Goal: Transaction & Acquisition: Purchase product/service

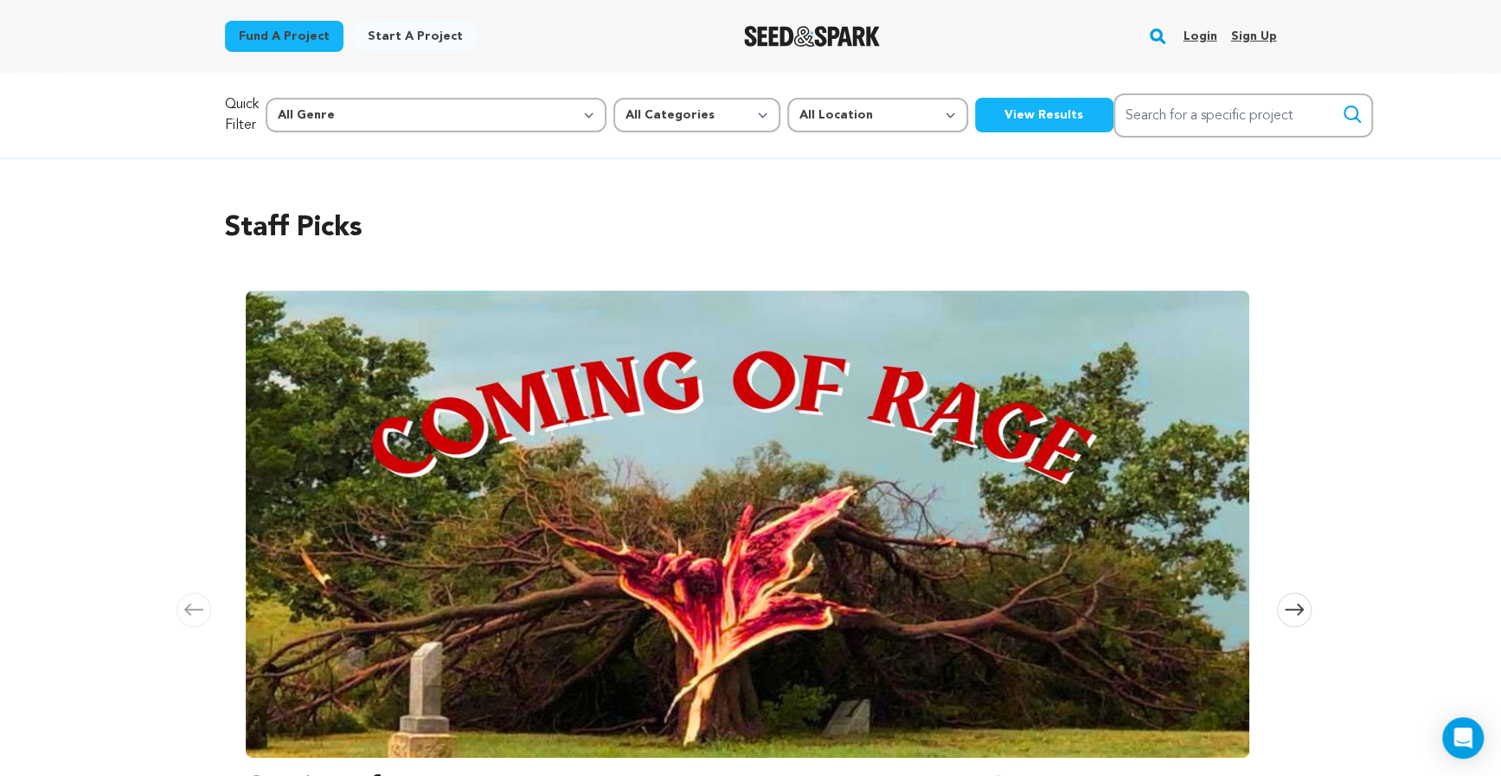
click at [1198, 28] on link "Login" at bounding box center [1200, 36] width 34 height 28
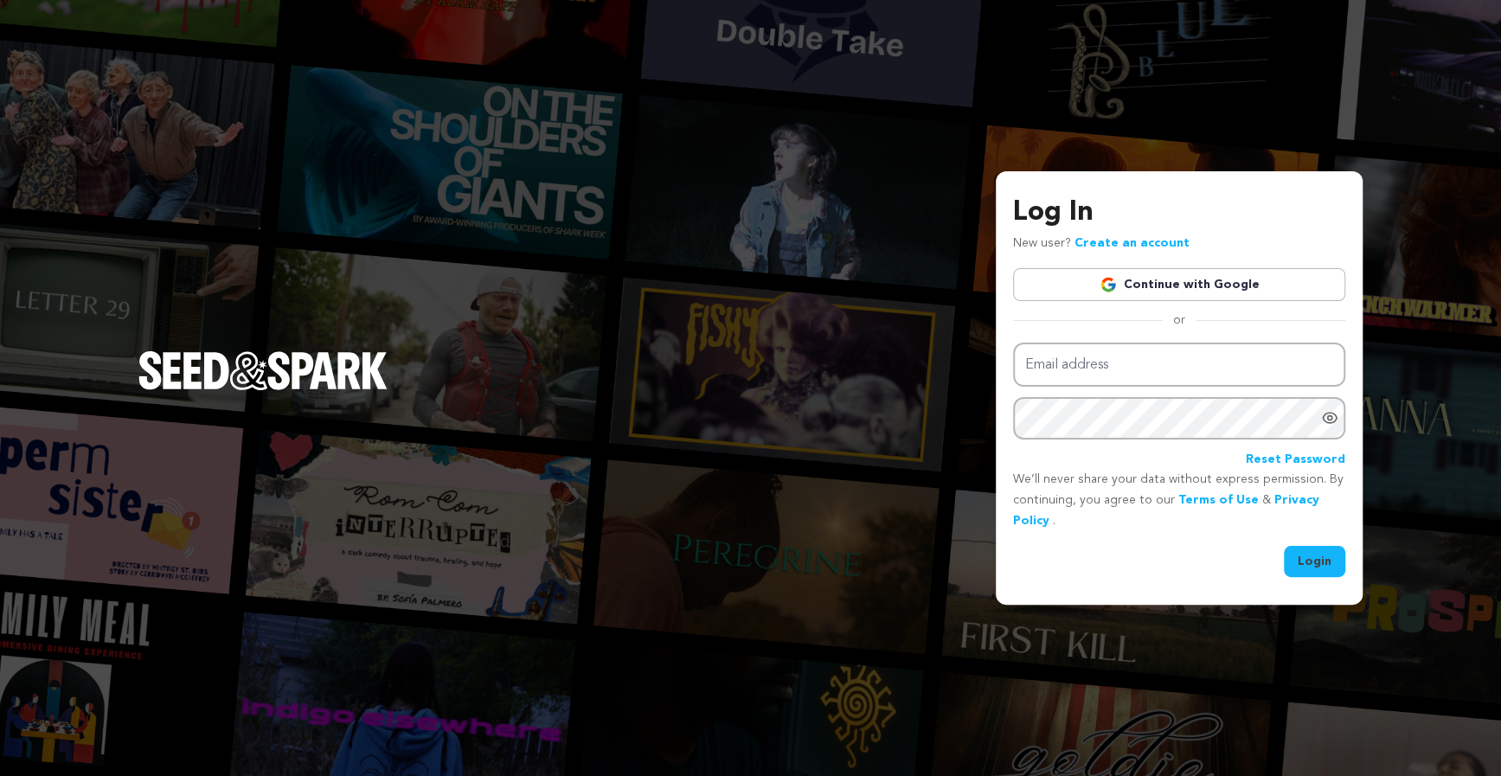
type input "humblebensla@gmail.com"
click at [1304, 540] on div "Email address humblebensla@gmail.com Password Reset Password We’ll never share …" at bounding box center [1179, 460] width 332 height 234
click at [1295, 577] on div "Log In New user? Create an account Continue with Google or Email address humble…" at bounding box center [1179, 387] width 367 height 433
click at [1307, 566] on button "Login" at bounding box center [1314, 561] width 61 height 31
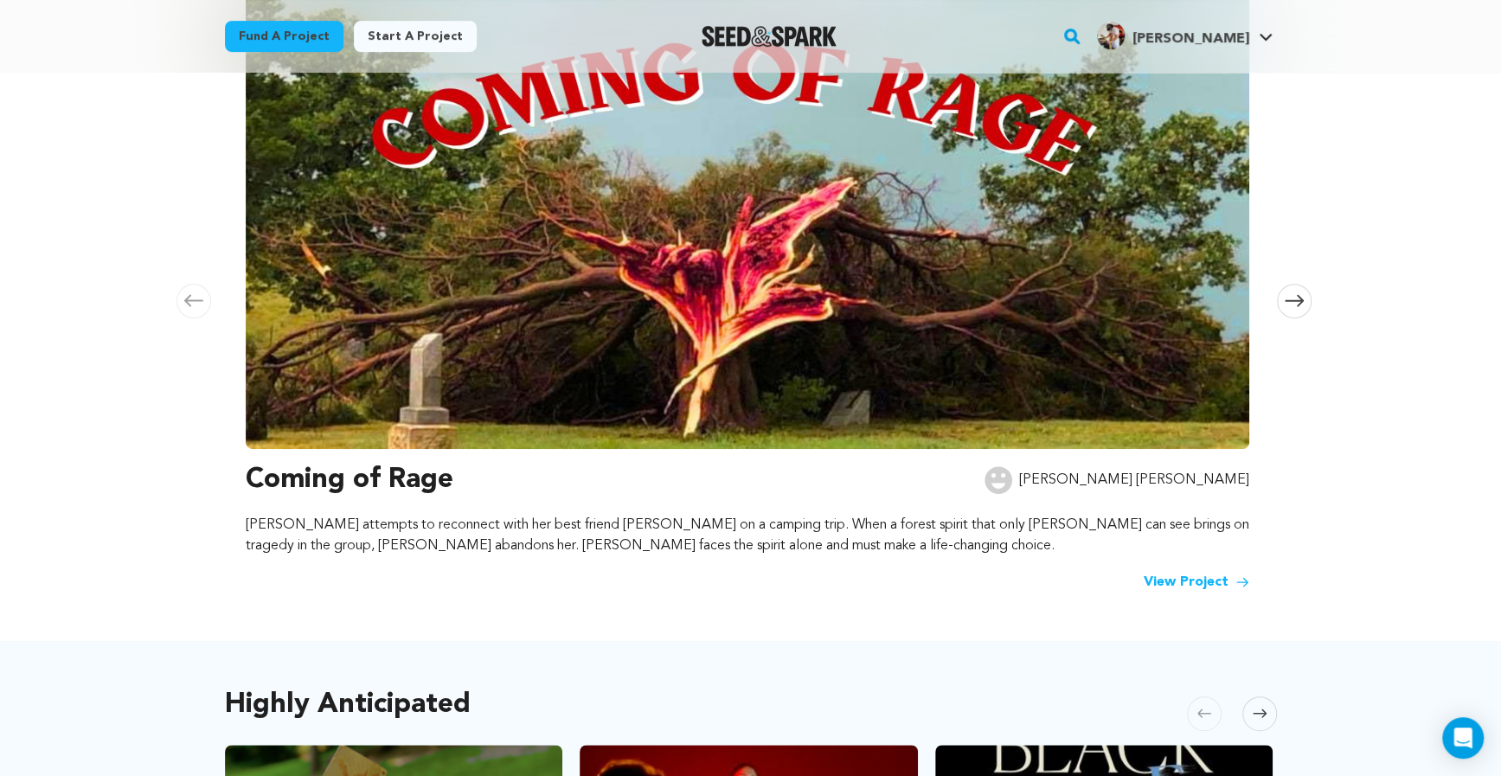
scroll to position [330, 0]
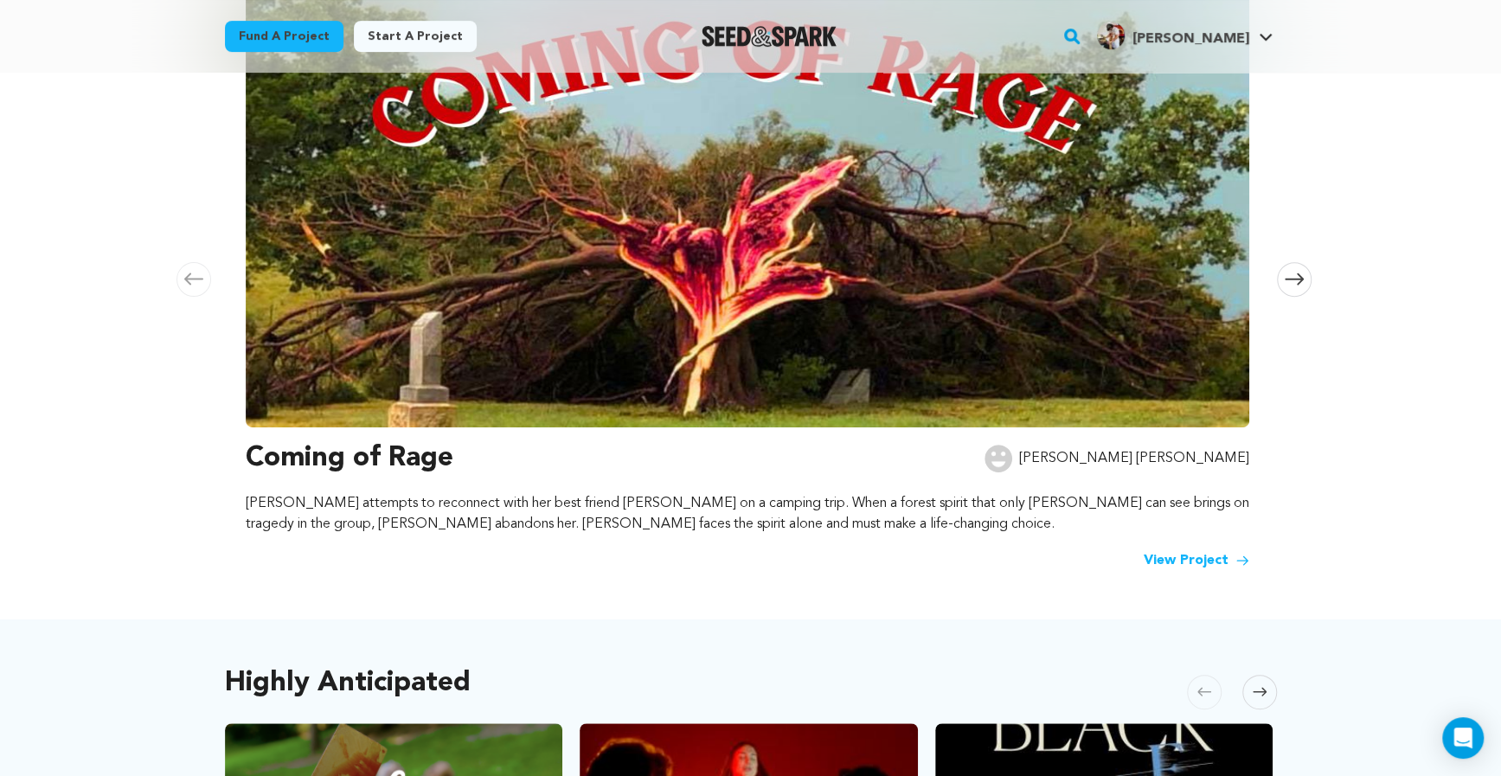
click at [946, 286] on img at bounding box center [748, 193] width 1004 height 467
click at [1196, 540] on div "Coming of Rage Adrianna Amy Luisa attempts to reconnect with her best friend Ni…" at bounding box center [748, 504] width 1004 height 133
click at [1188, 556] on link "View Project" at bounding box center [1197, 560] width 106 height 21
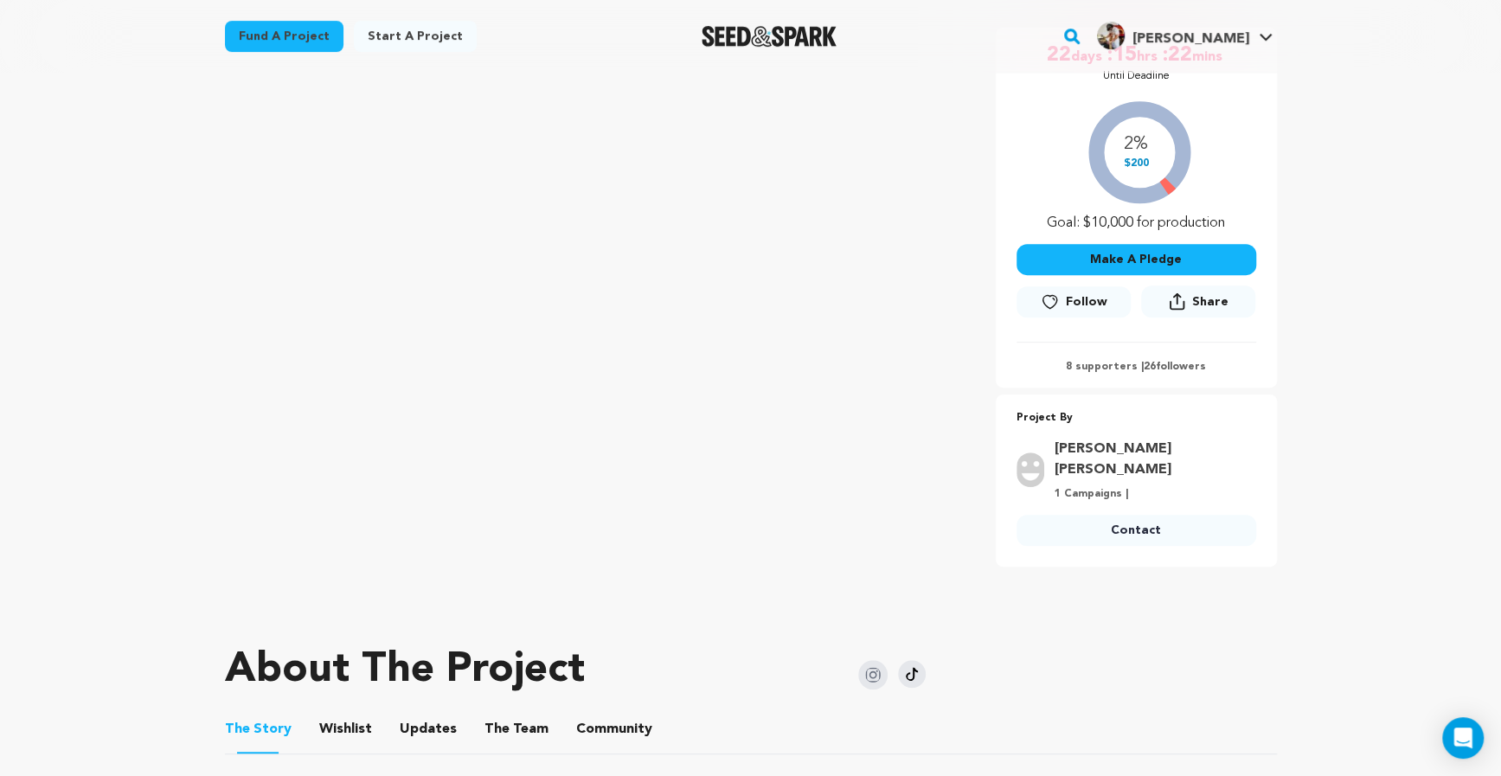
scroll to position [323, 0]
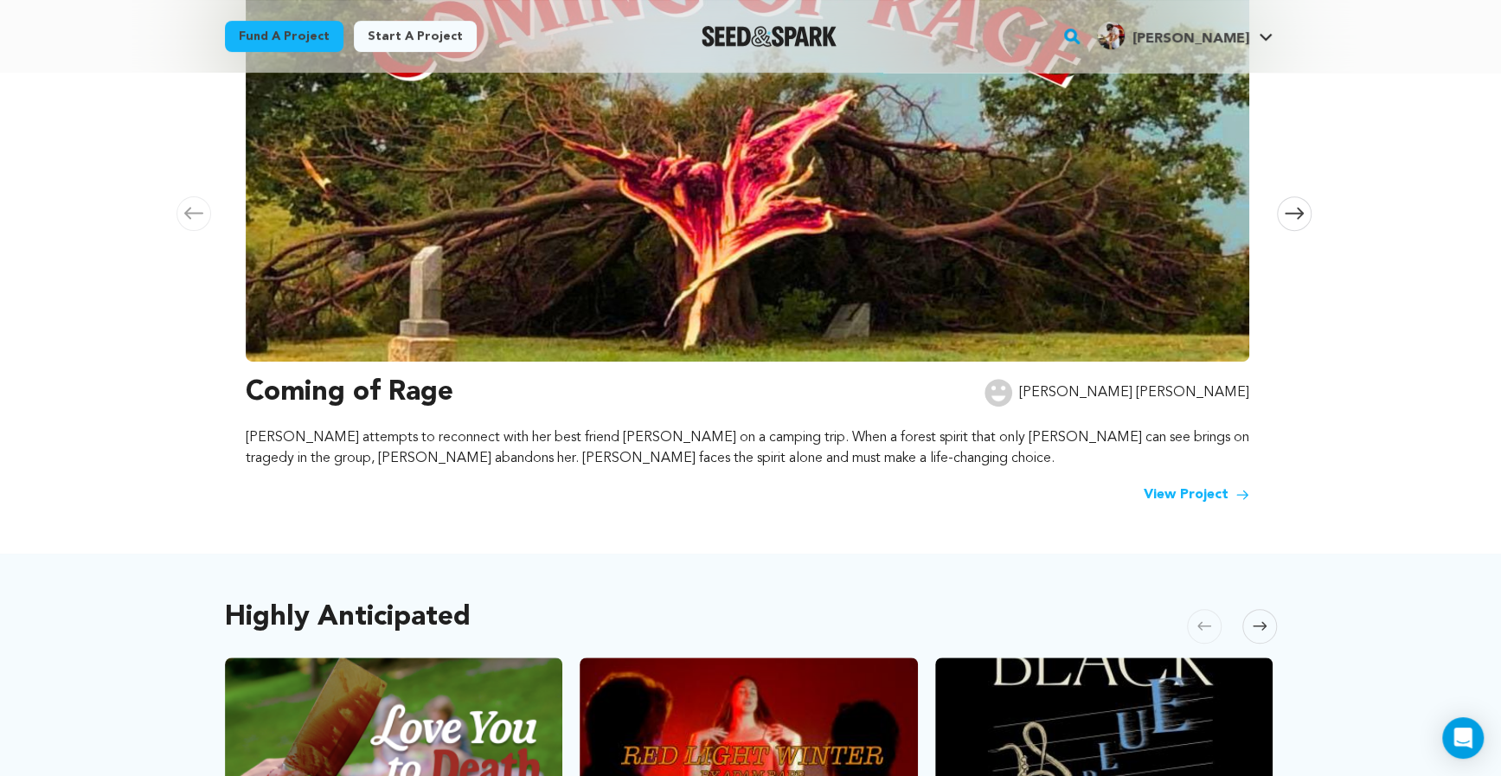
scroll to position [360, 0]
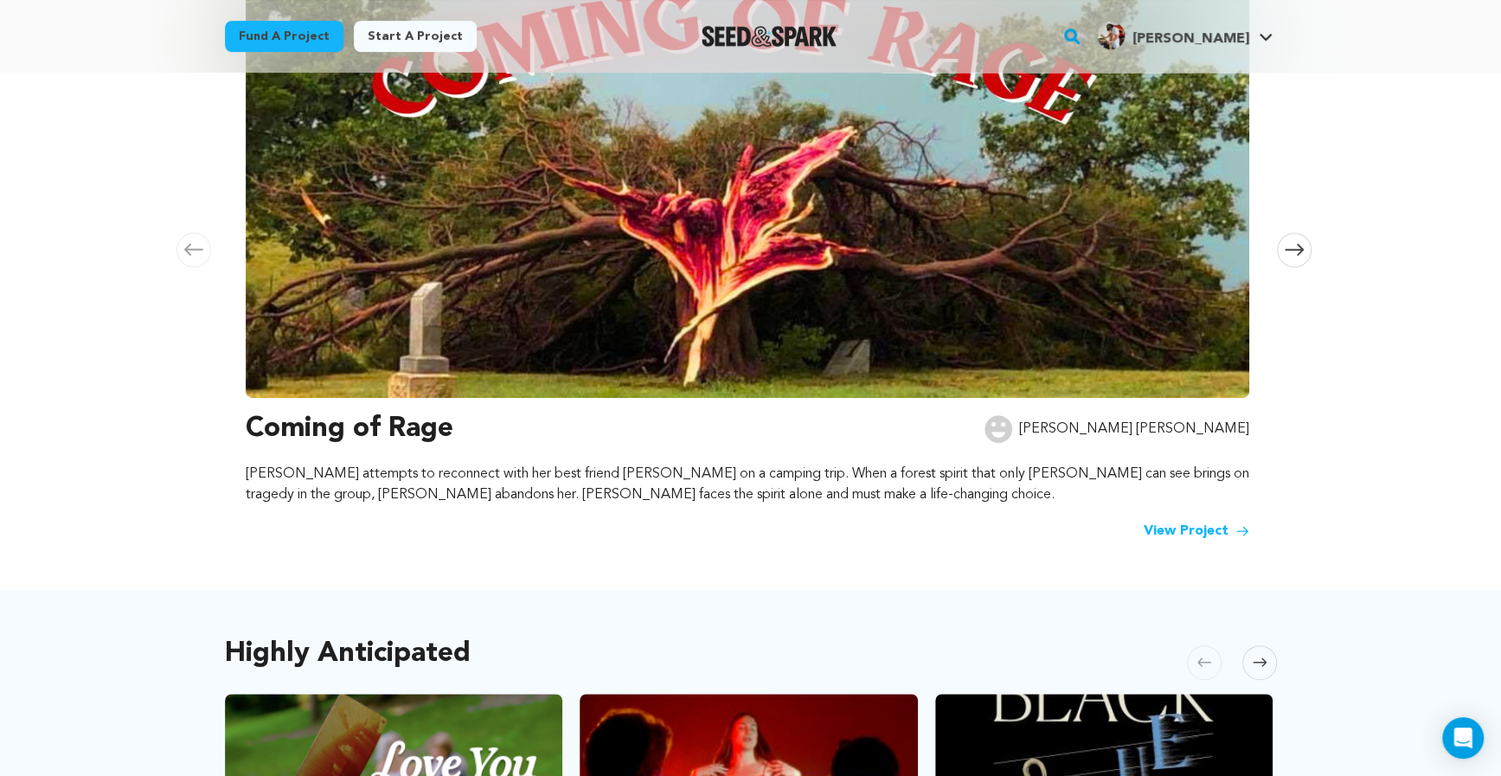
click at [1296, 239] on span at bounding box center [1294, 250] width 35 height 35
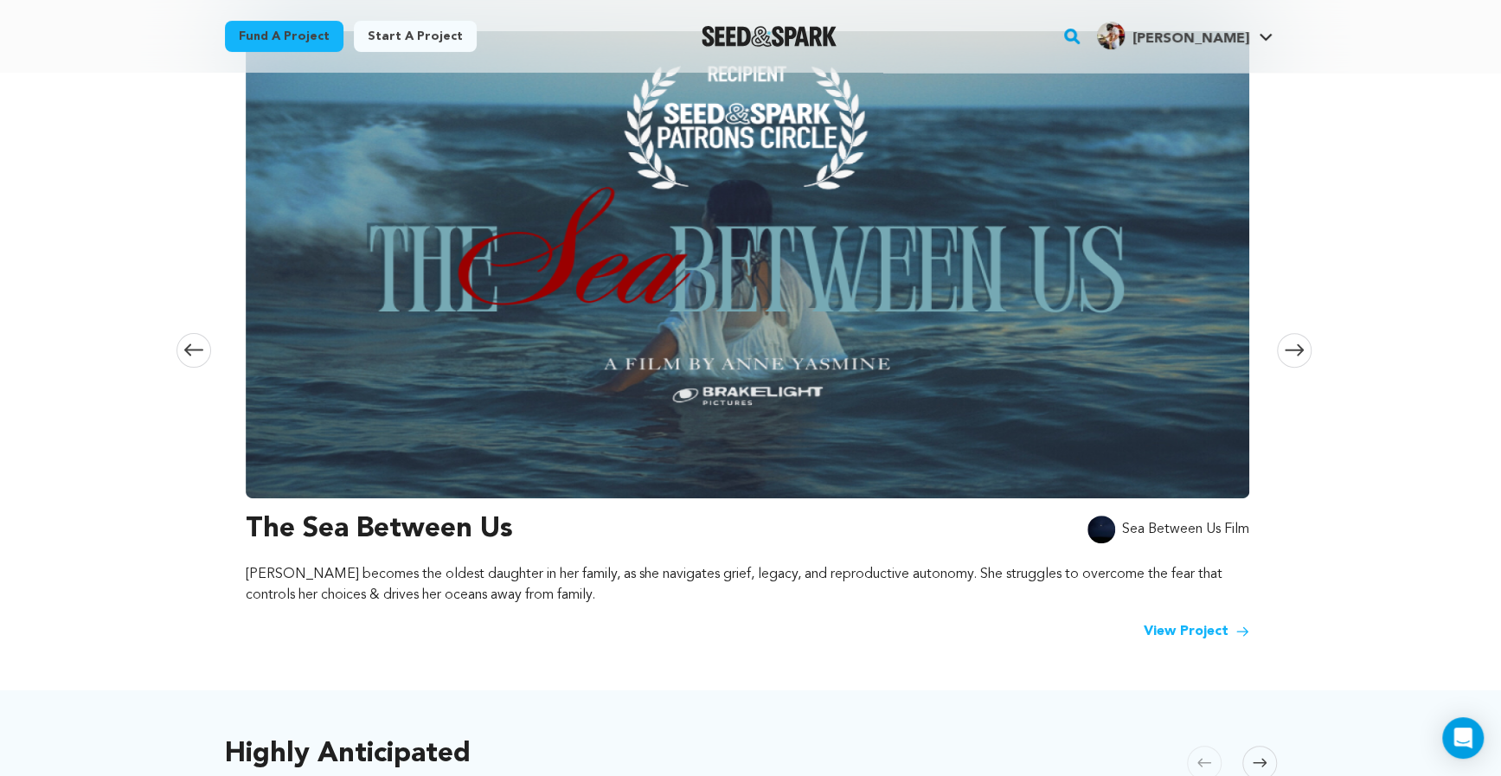
scroll to position [256, 0]
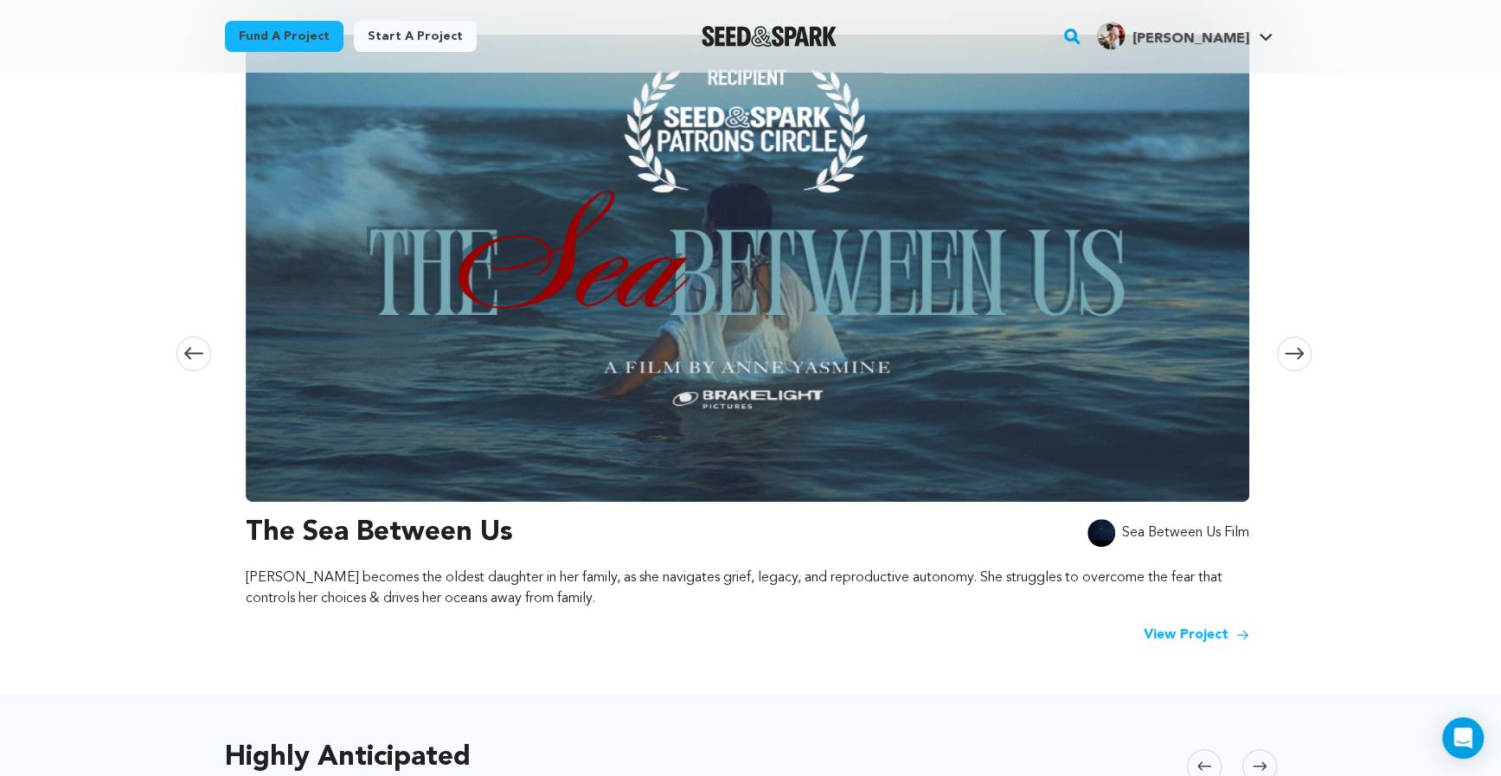
click at [1293, 374] on div "Staff Picks [GEOGRAPHIC_DATA] Skip to previous slide page [GEOGRAPHIC_DATA] Com…" at bounding box center [750, 298] width 1107 height 791
click at [1294, 347] on icon at bounding box center [1294, 353] width 19 height 13
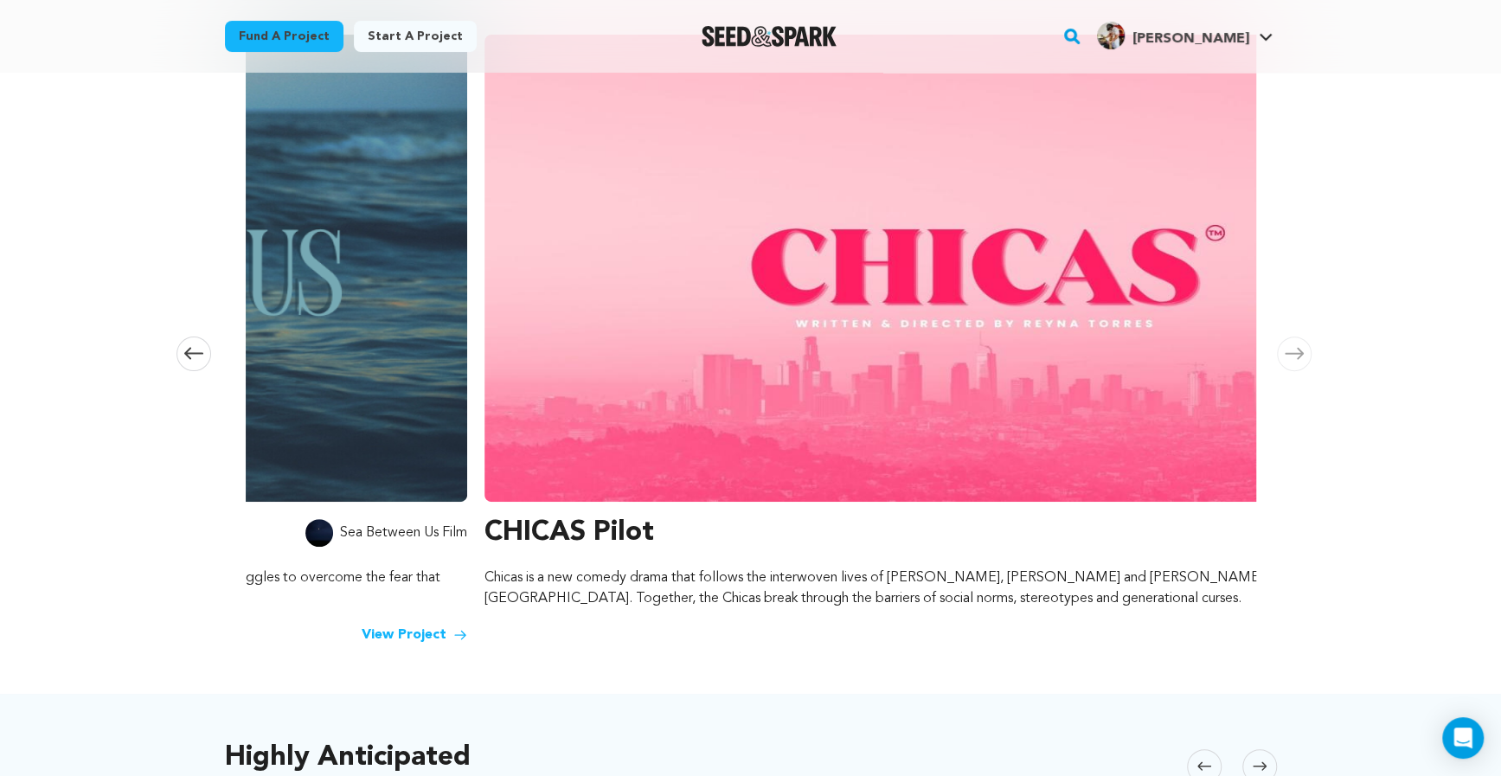
scroll to position [0, 2042]
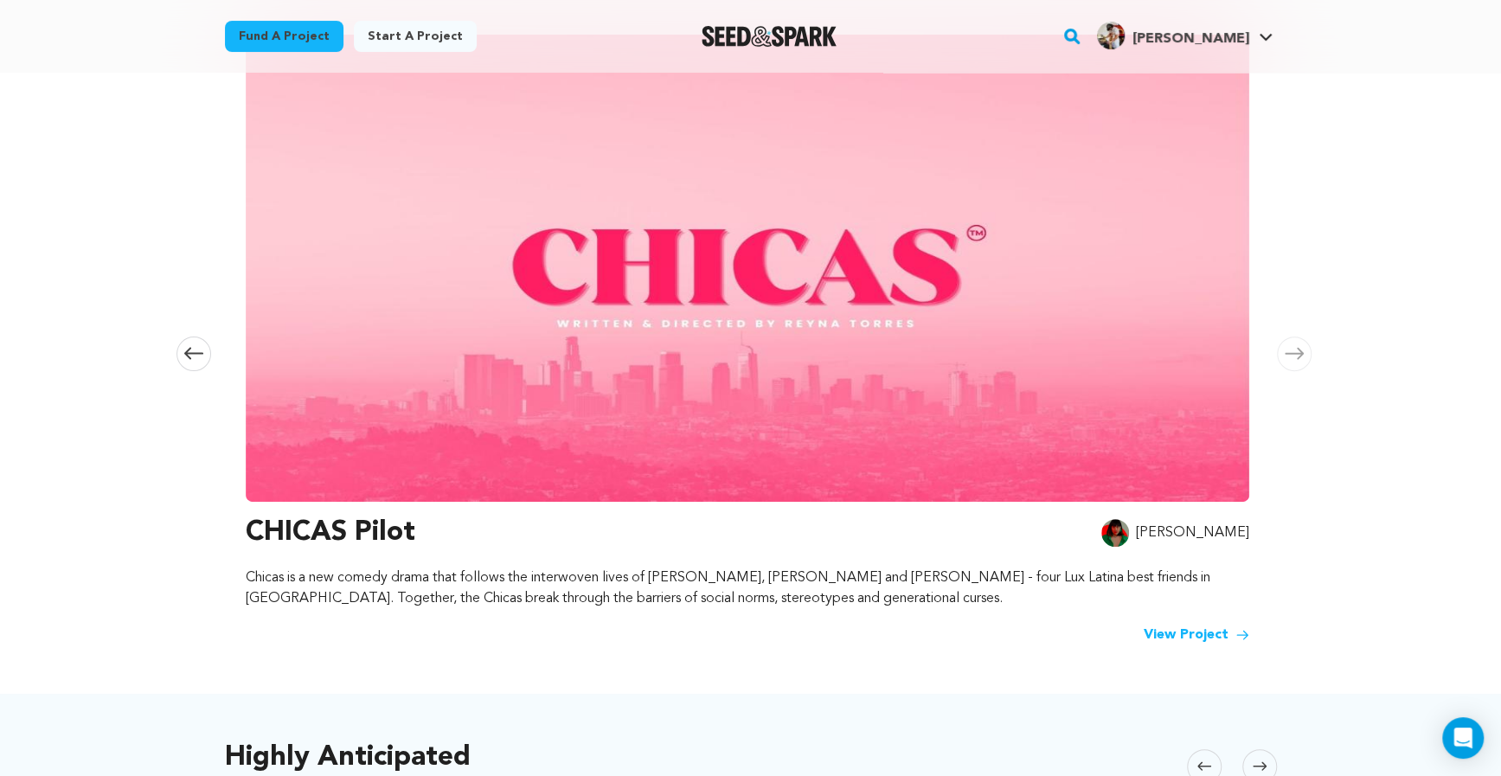
click at [1294, 347] on icon at bounding box center [1294, 353] width 19 height 13
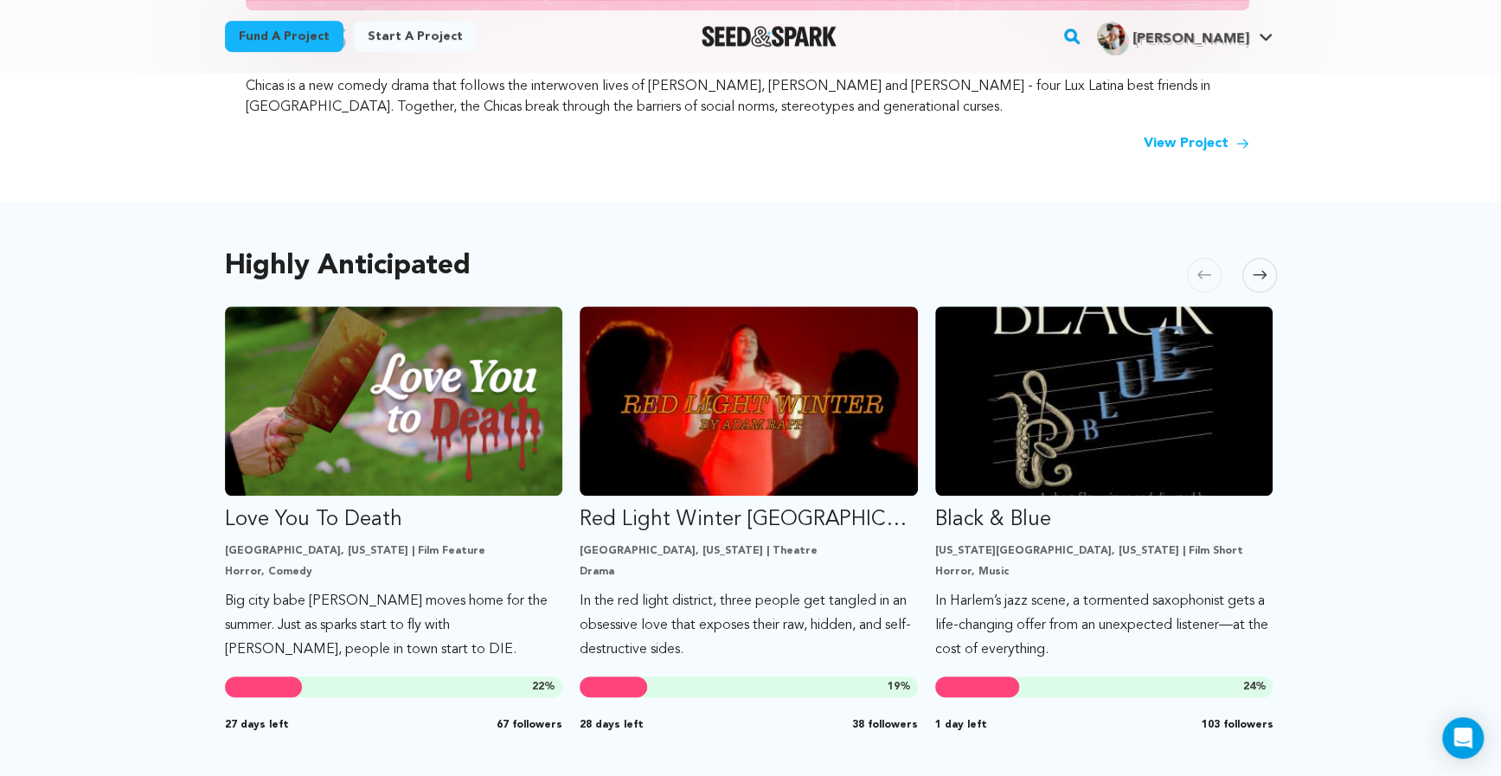
scroll to position [745, 0]
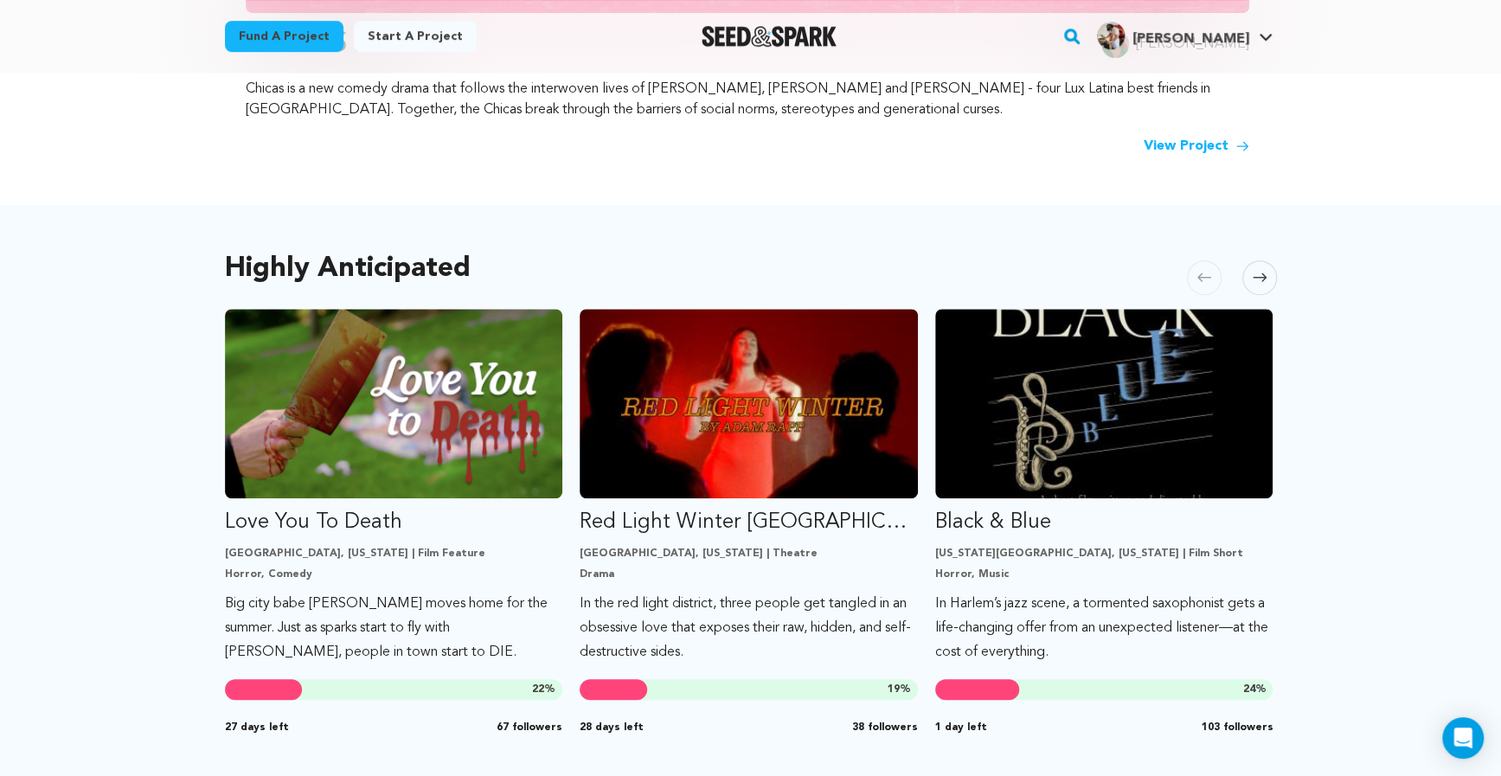
click at [1268, 287] on span at bounding box center [1259, 277] width 35 height 35
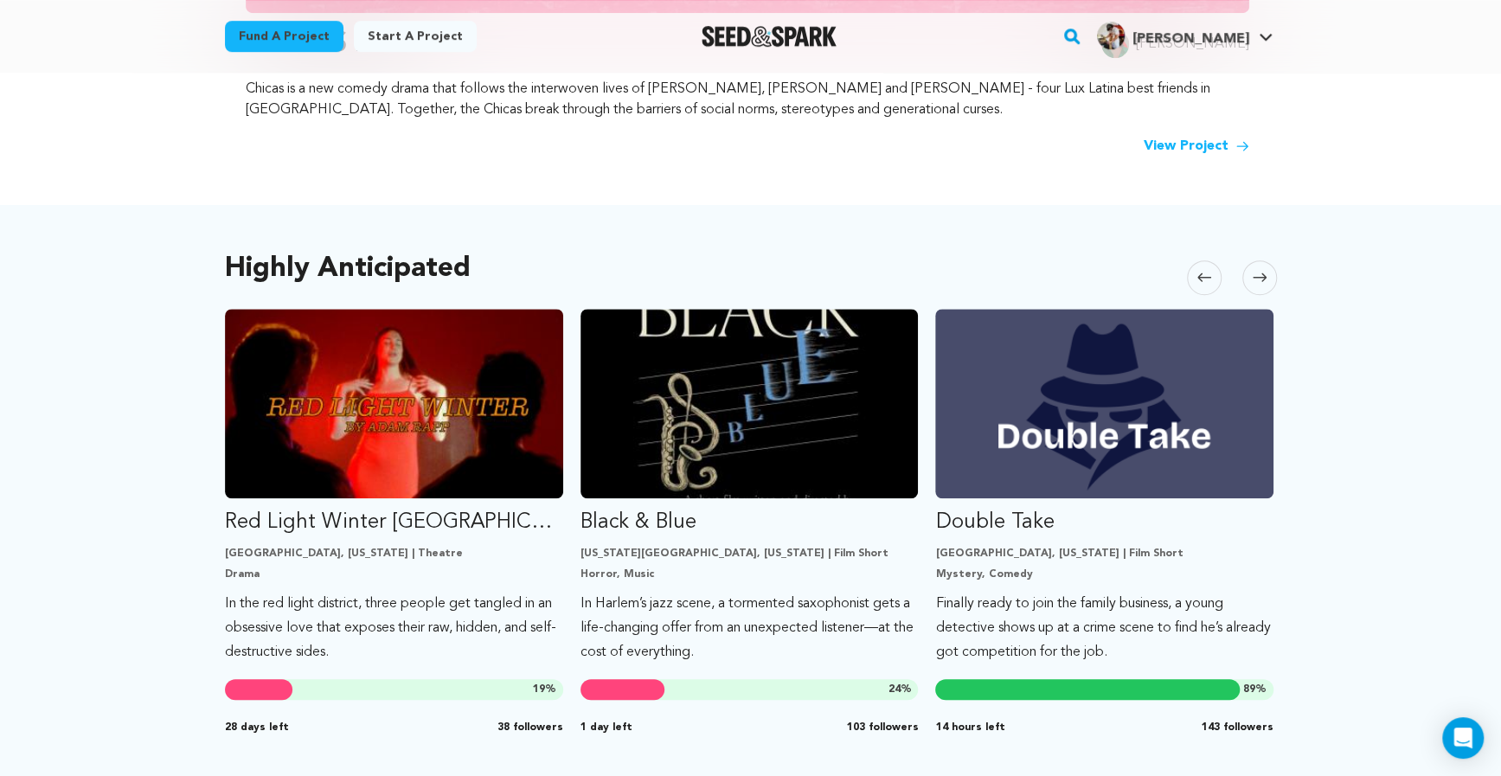
click at [1268, 287] on span at bounding box center [1259, 277] width 35 height 35
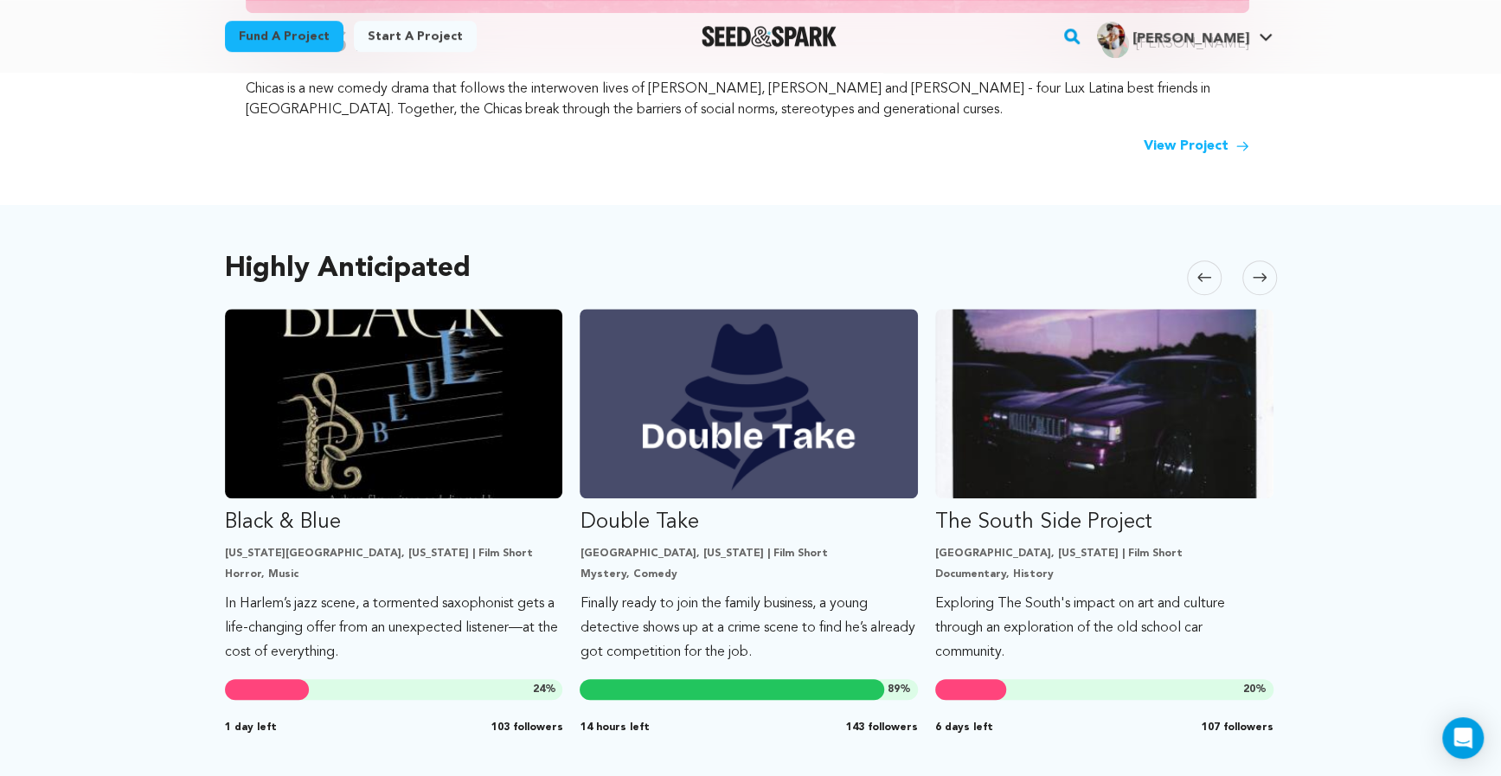
click at [1264, 284] on span at bounding box center [1259, 277] width 35 height 35
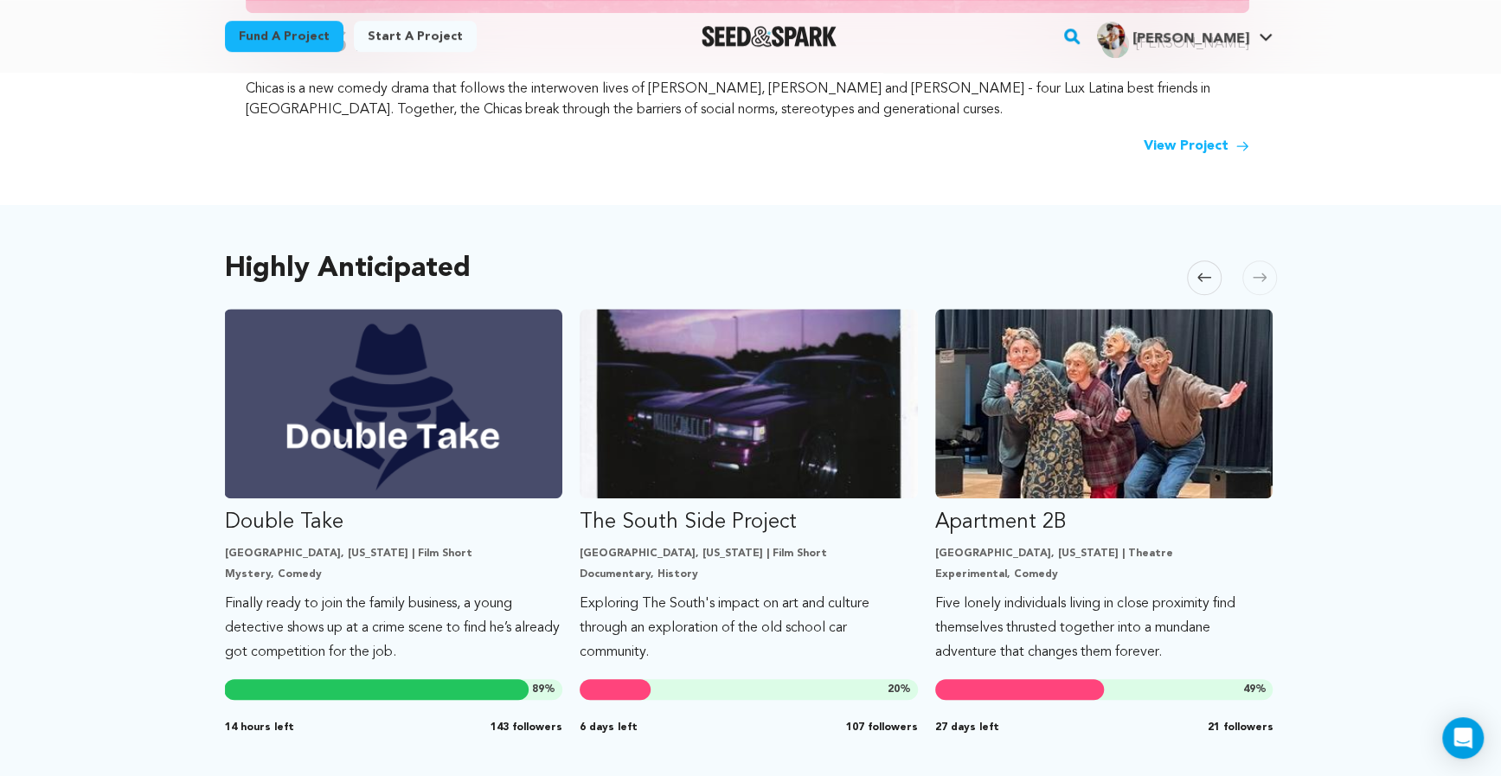
click at [1262, 283] on span at bounding box center [1259, 277] width 35 height 35
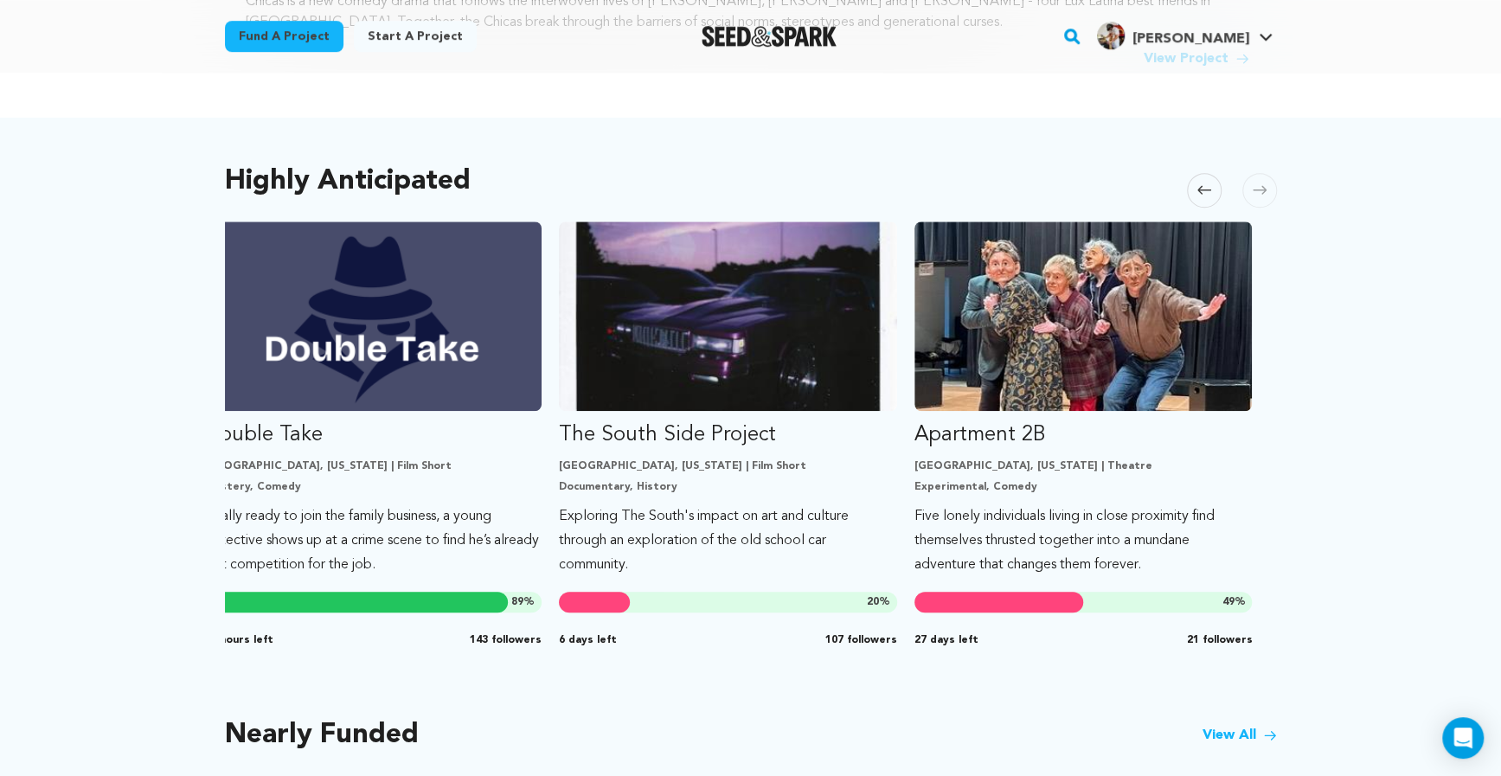
scroll to position [850, 0]
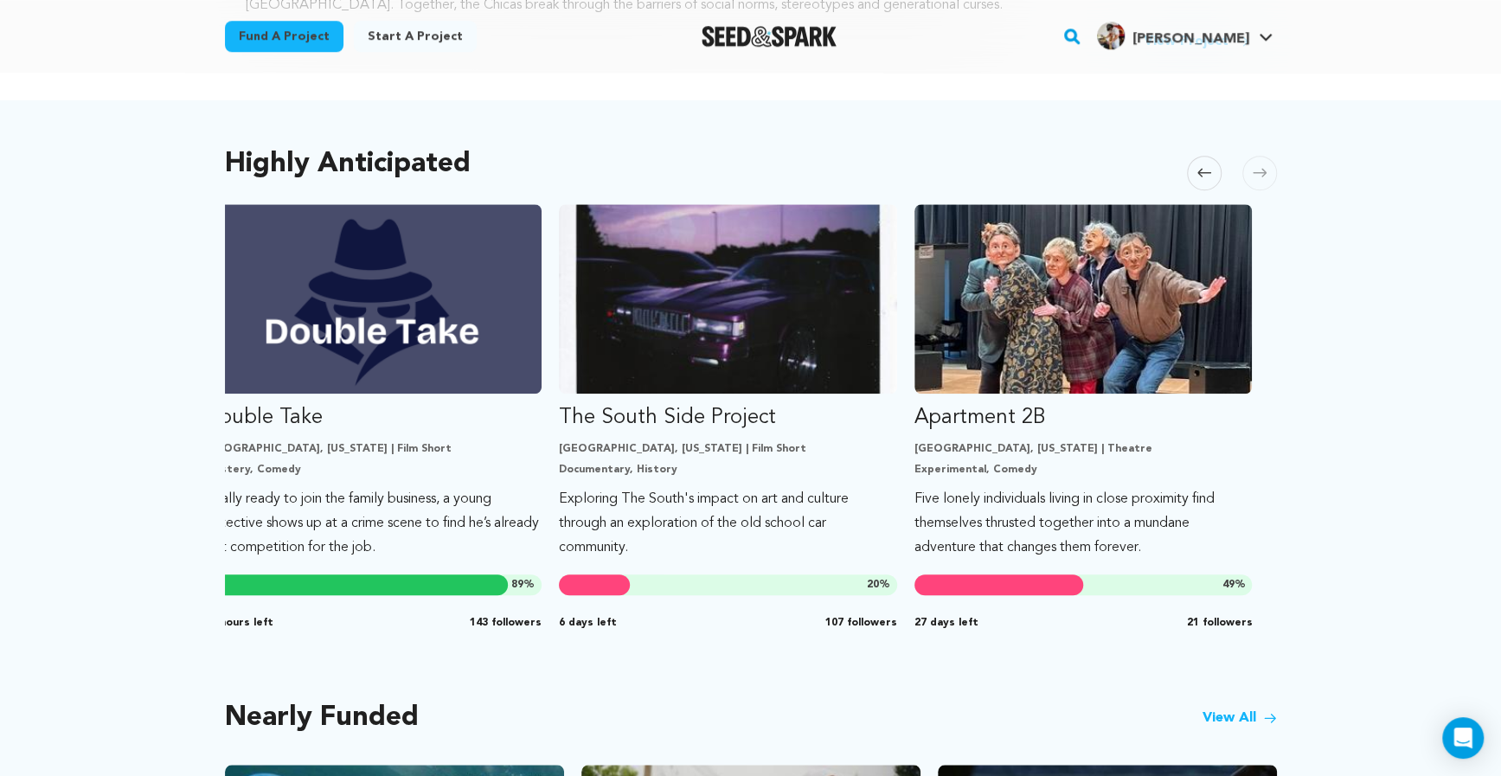
click at [1201, 169] on icon at bounding box center [1204, 173] width 14 height 9
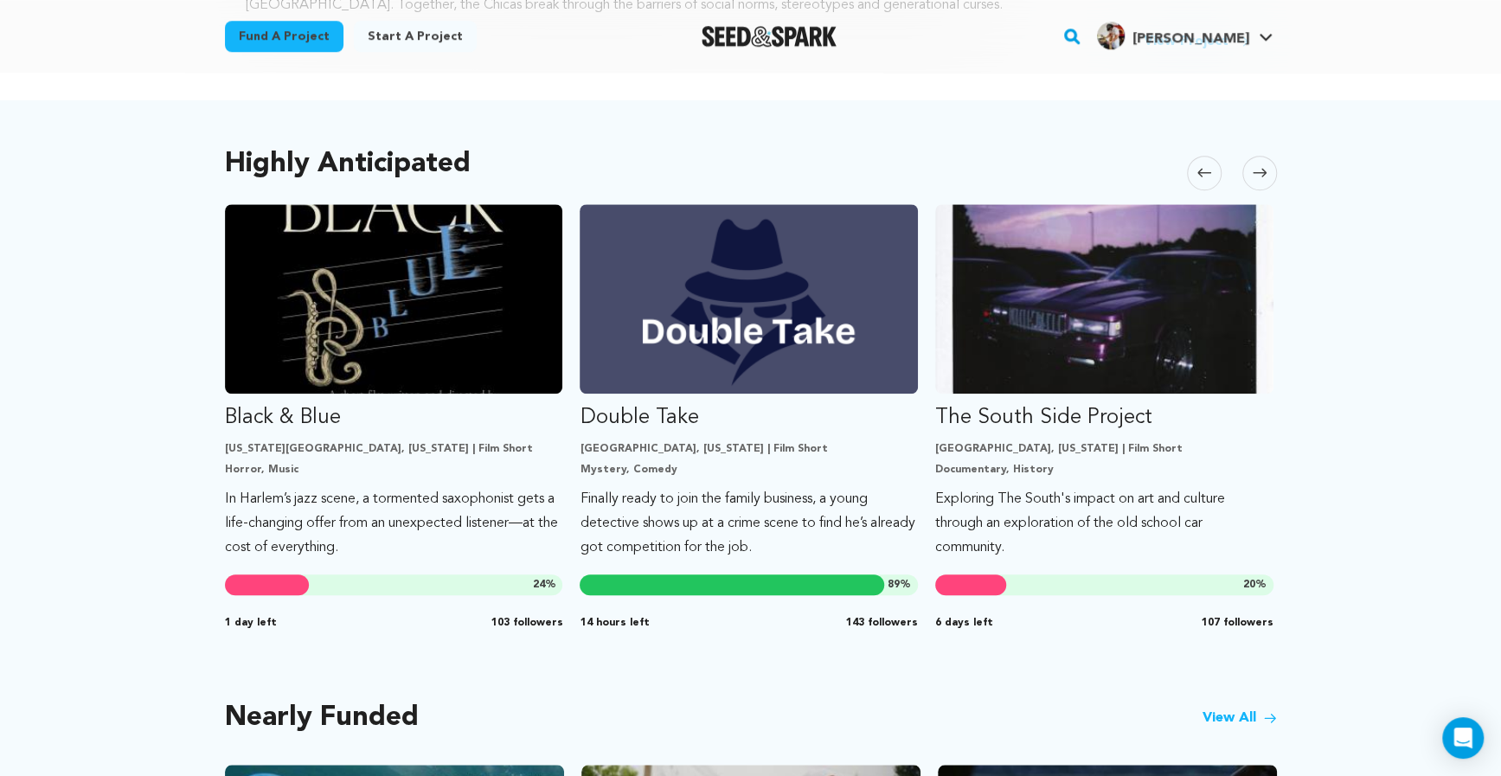
click at [1256, 170] on icon at bounding box center [1260, 172] width 14 height 13
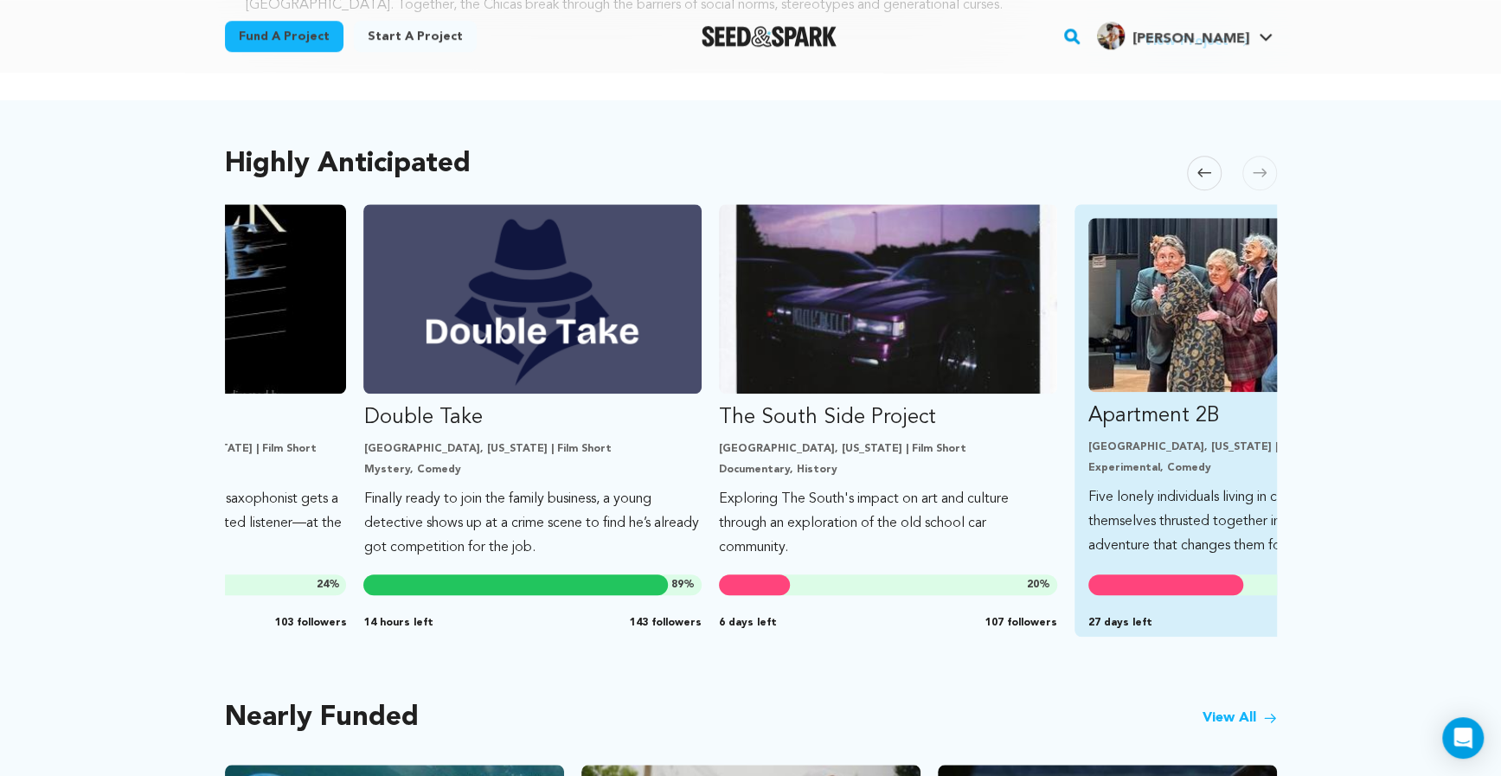
scroll to position [0, 1066]
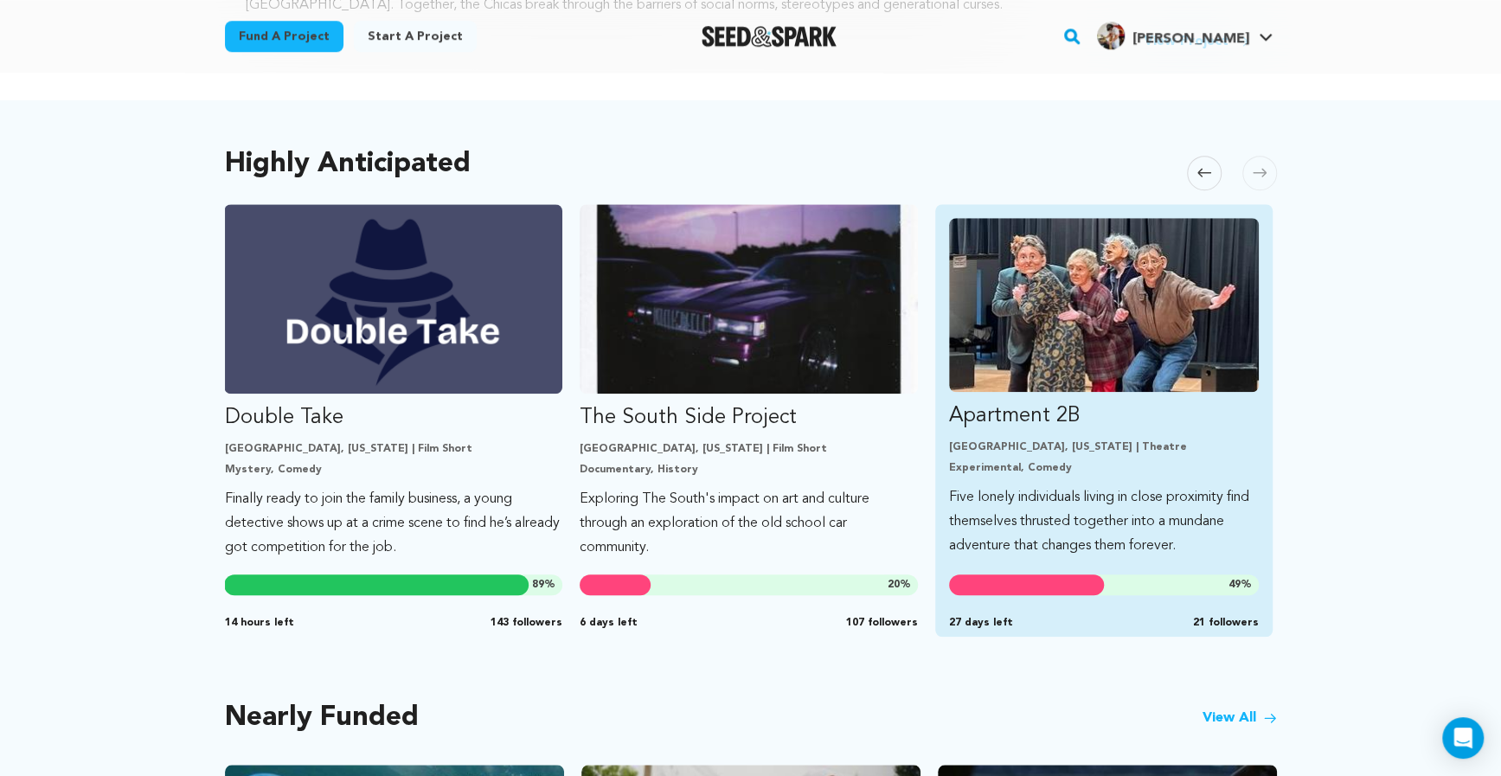
click at [1171, 328] on img "Fund Apartment 2B" at bounding box center [1104, 305] width 311 height 174
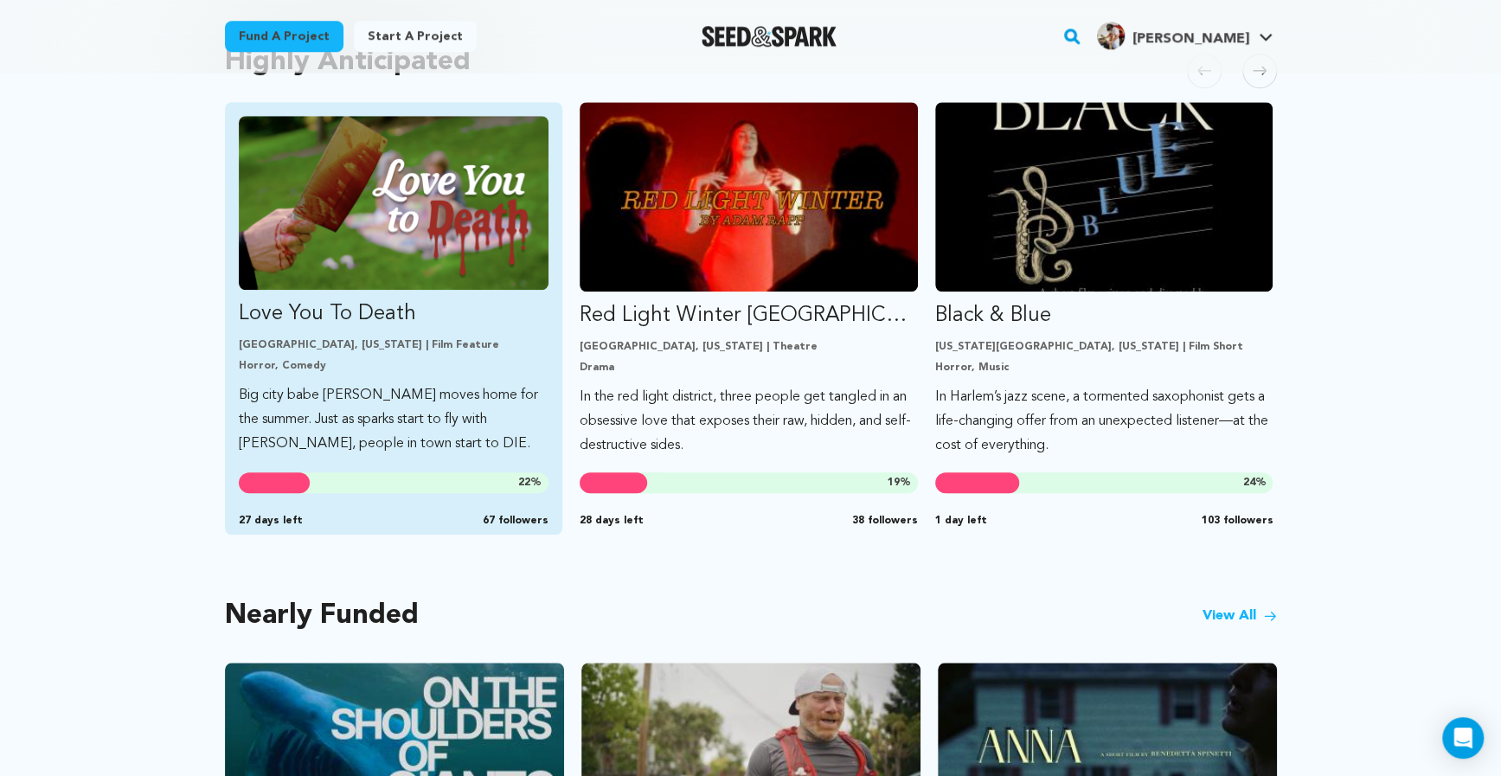
scroll to position [943, 0]
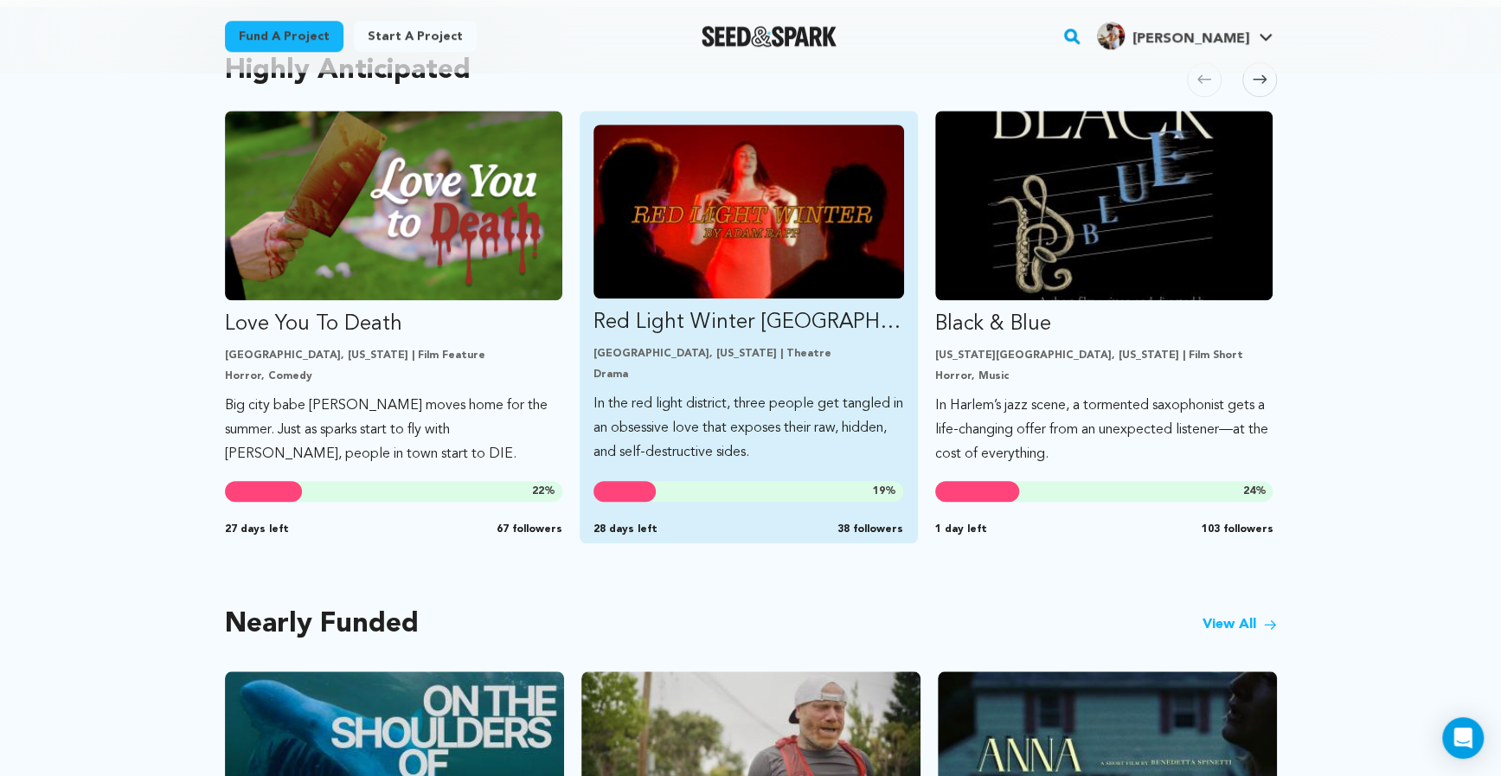
click at [714, 282] on img "Fund Red Light Winter Los Angeles" at bounding box center [748, 212] width 311 height 174
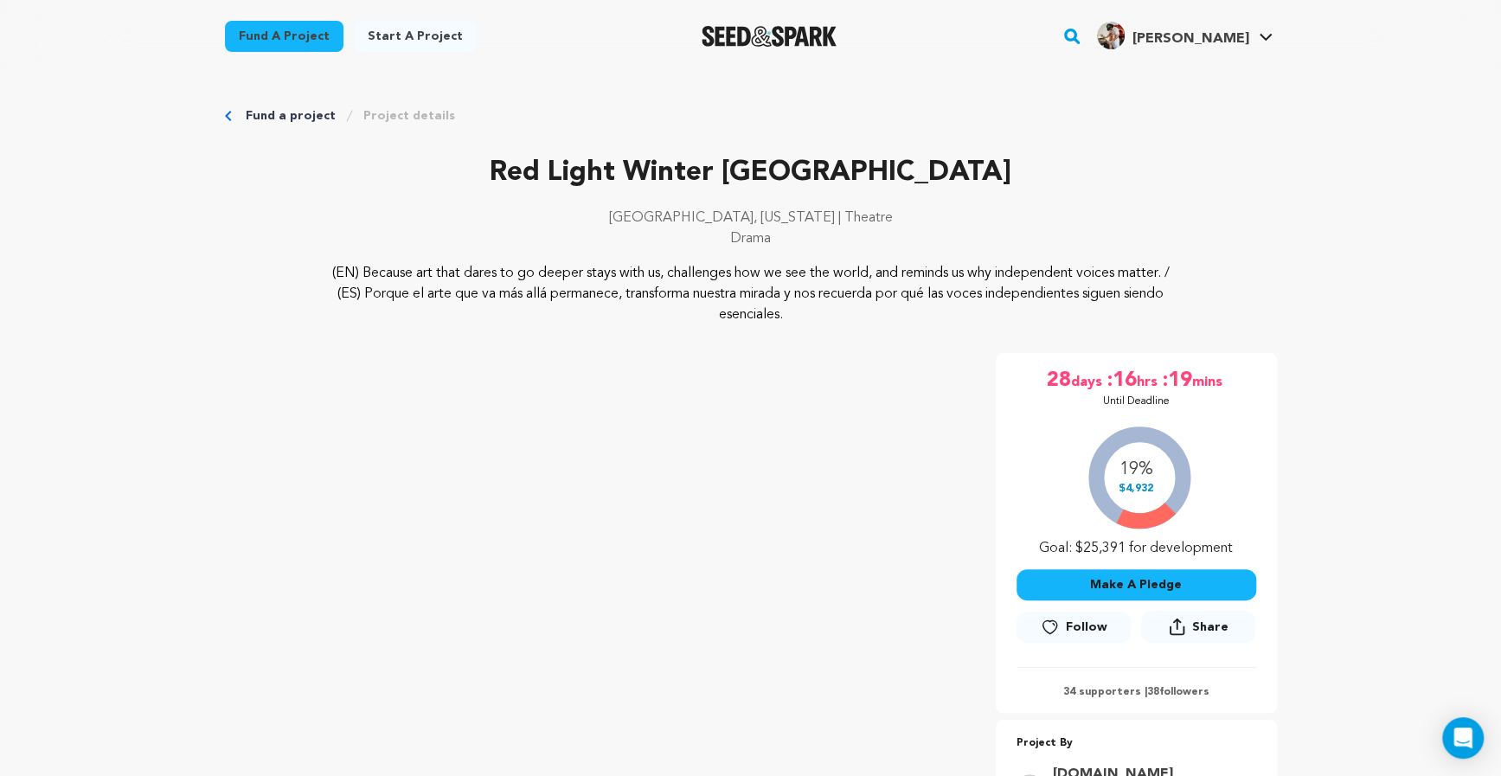
click at [1058, 619] on icon at bounding box center [1050, 627] width 18 height 17
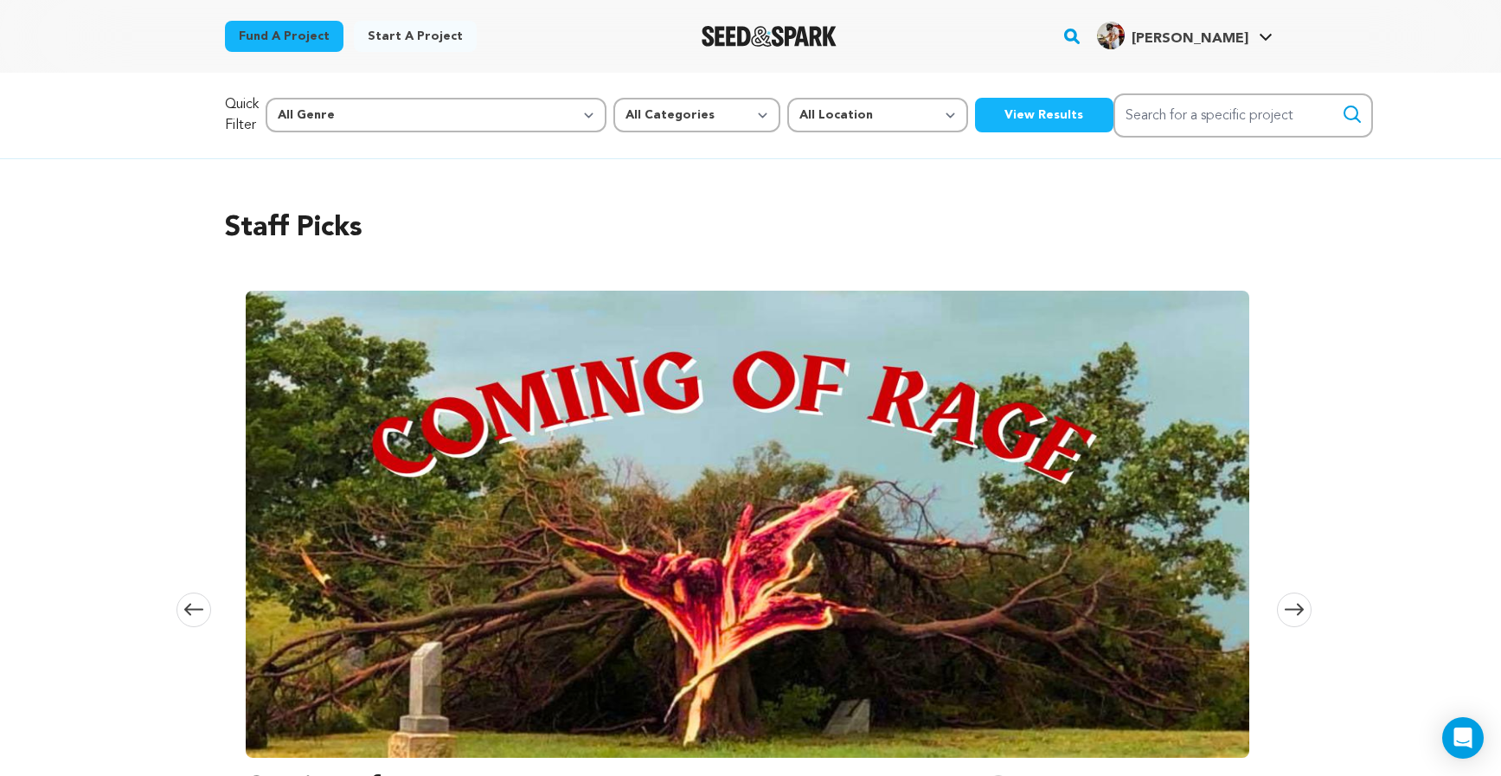
scroll to position [943, 0]
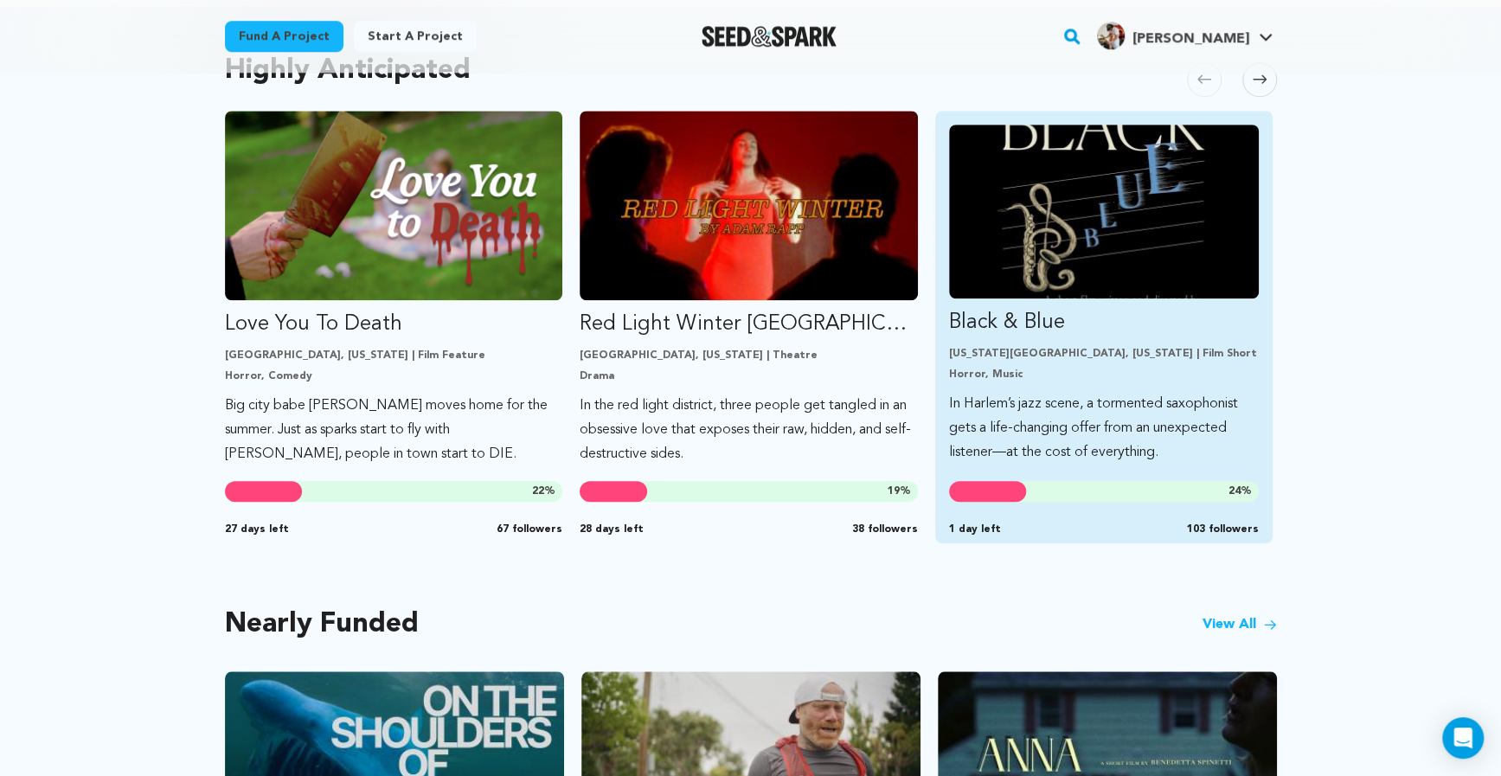
click at [1081, 350] on p "[US_STATE][GEOGRAPHIC_DATA], [US_STATE] | Film Short" at bounding box center [1104, 354] width 311 height 14
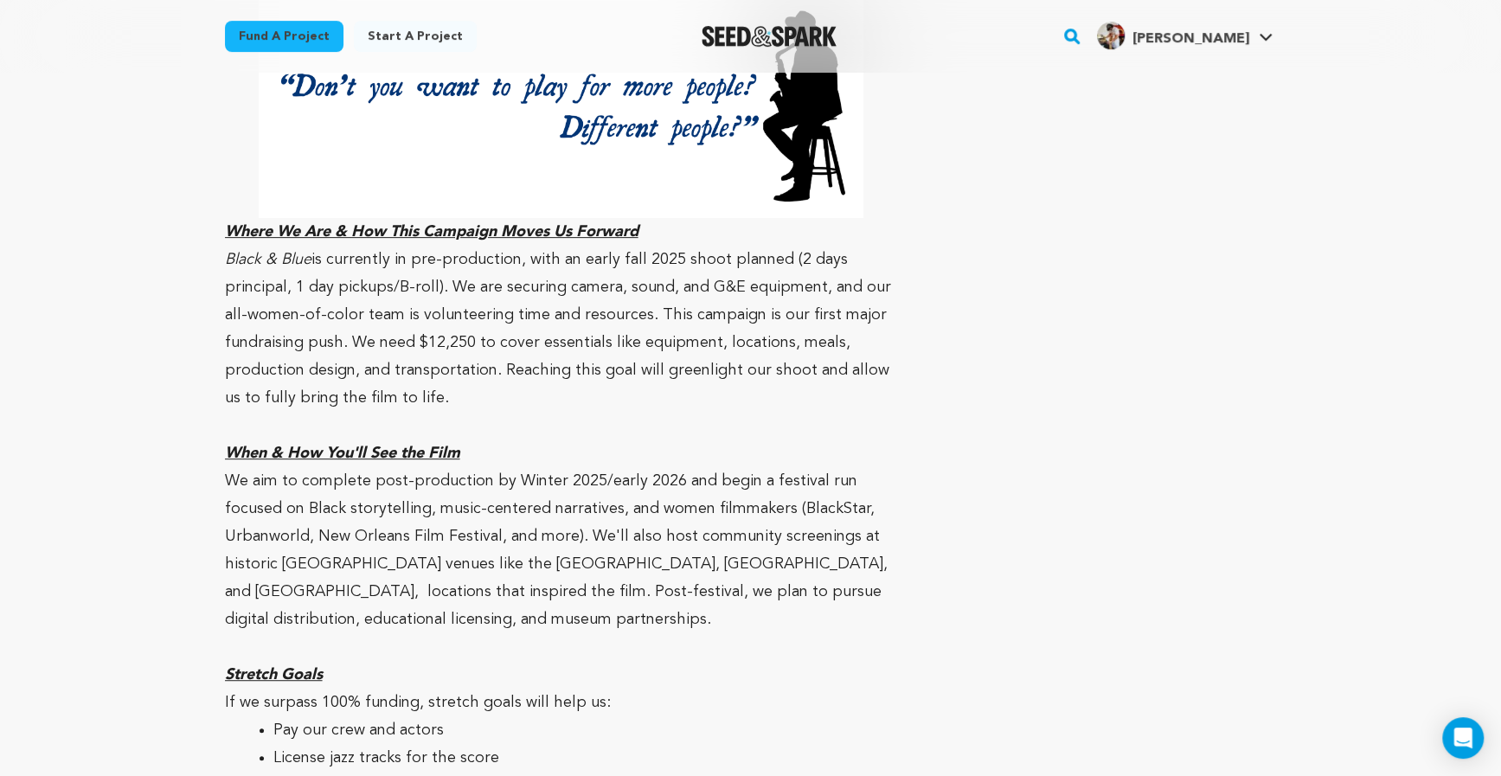
scroll to position [4874, 0]
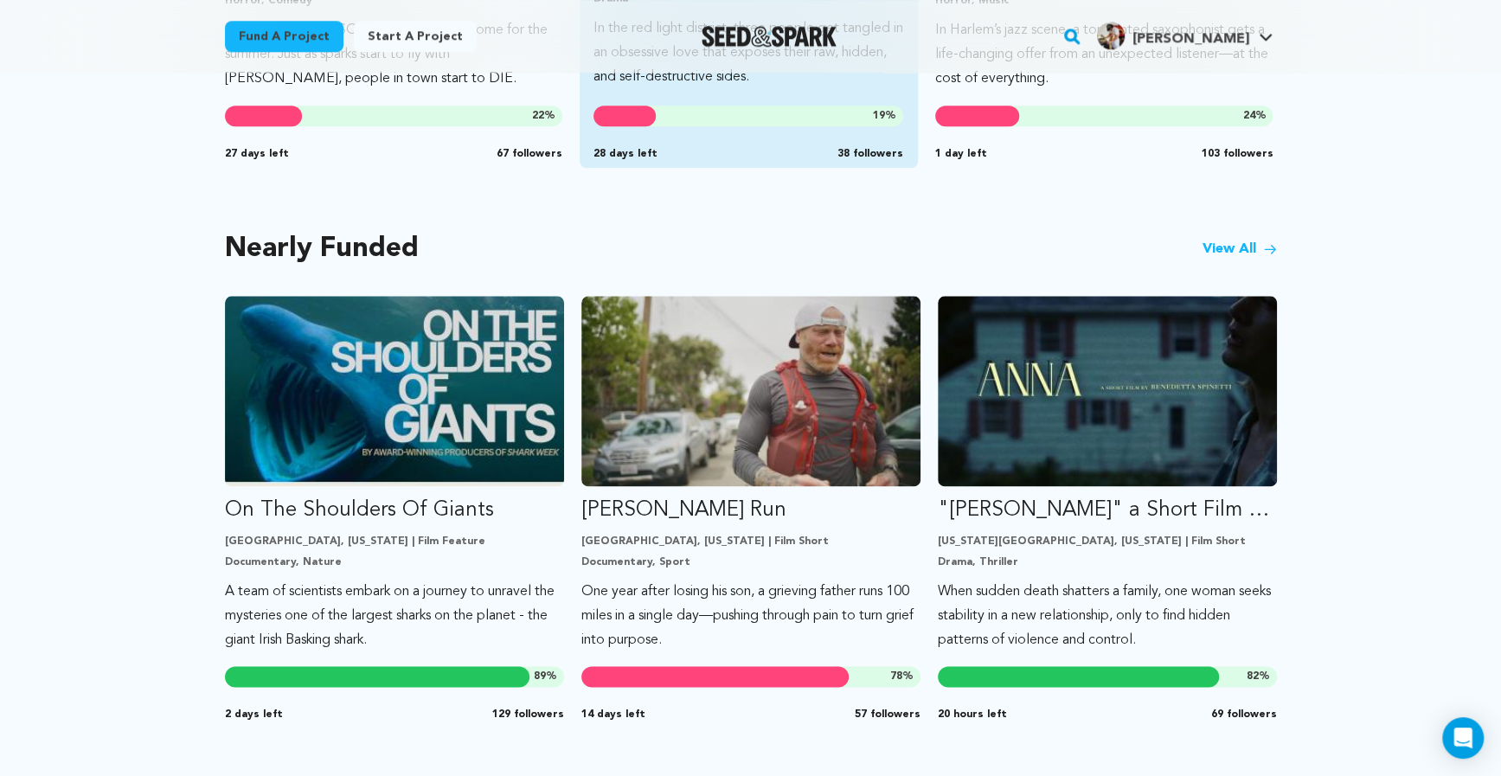
scroll to position [1337, 0]
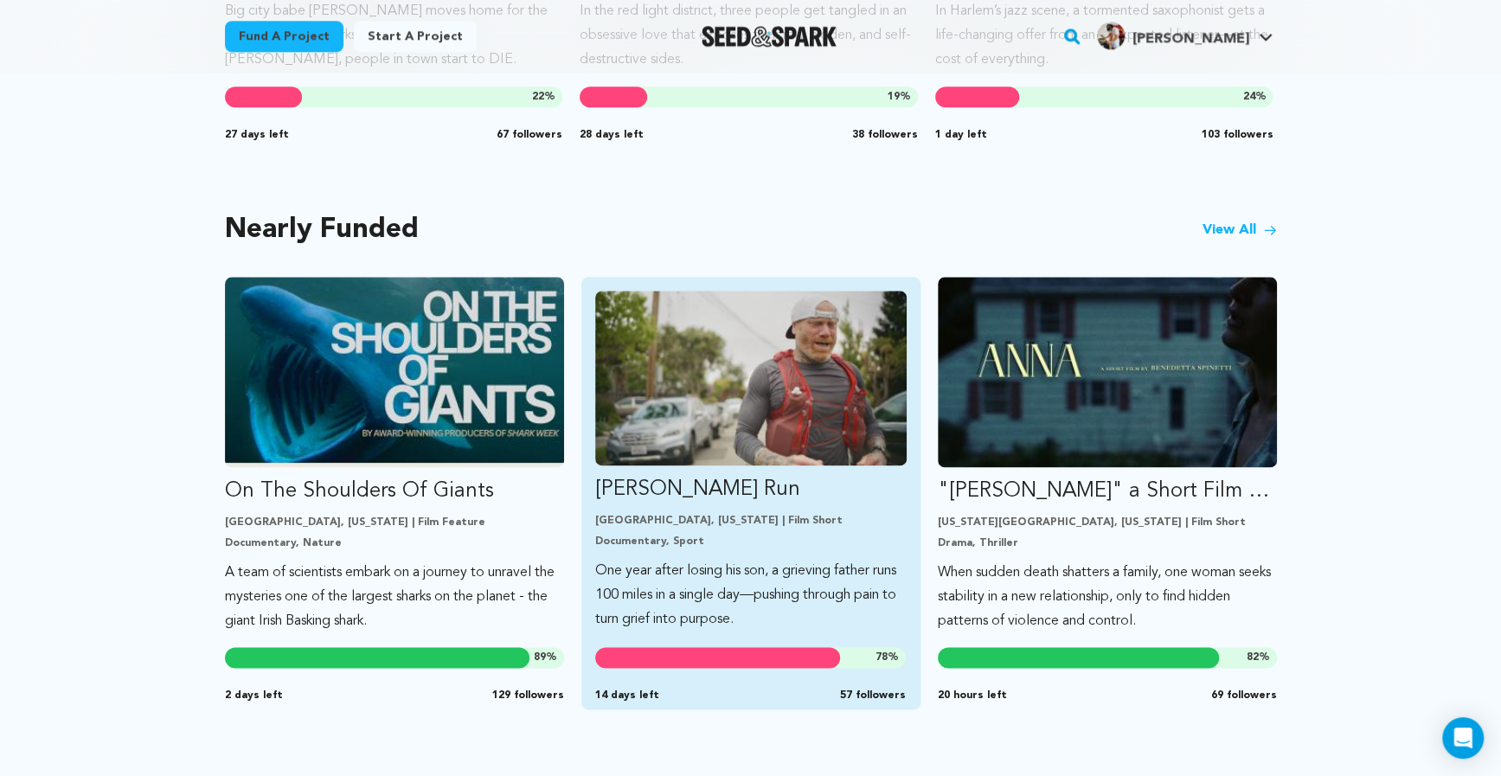
click at [706, 337] on img "Fund Ryan’s Run" at bounding box center [750, 378] width 311 height 175
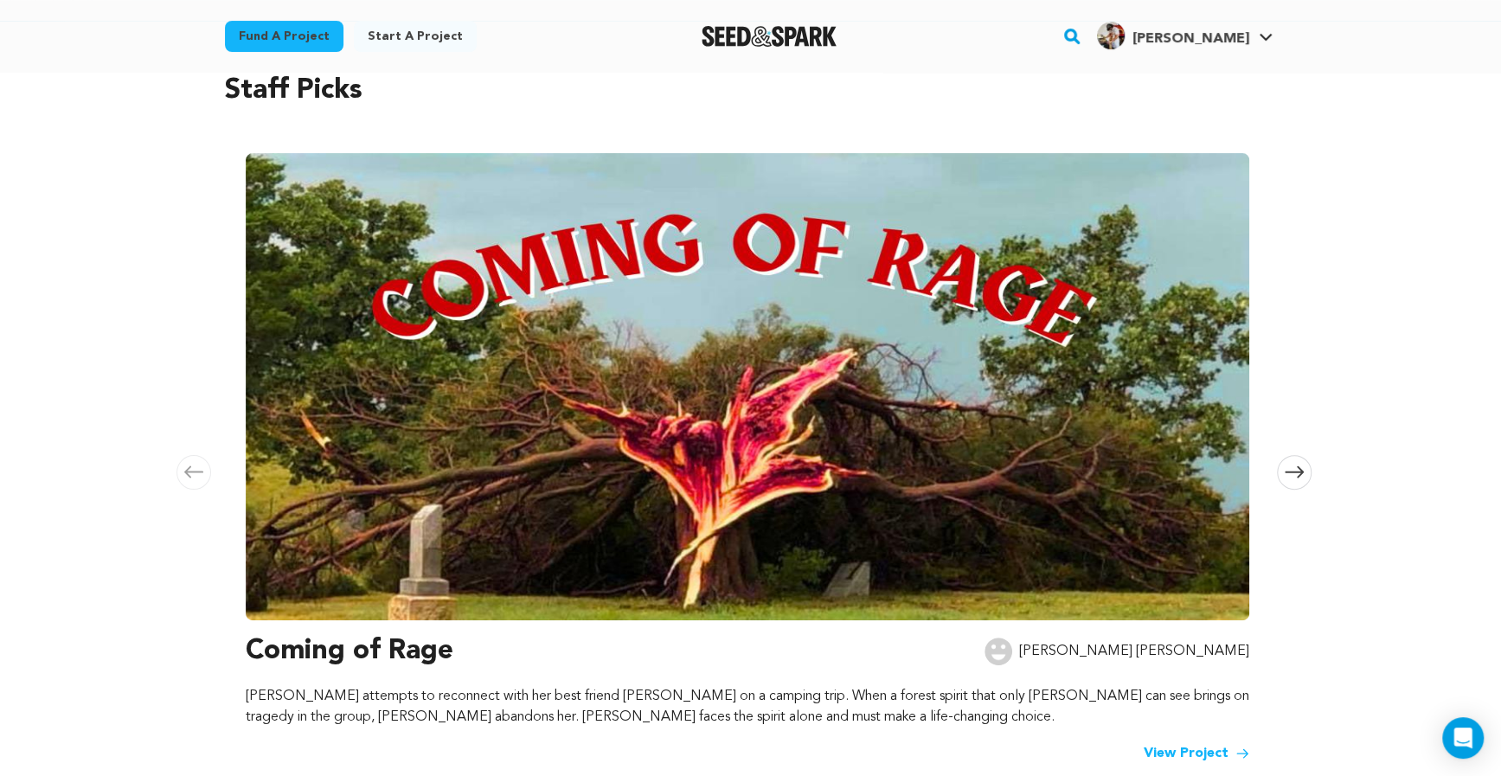
scroll to position [138, 0]
click at [1296, 477] on icon at bounding box center [1294, 471] width 19 height 13
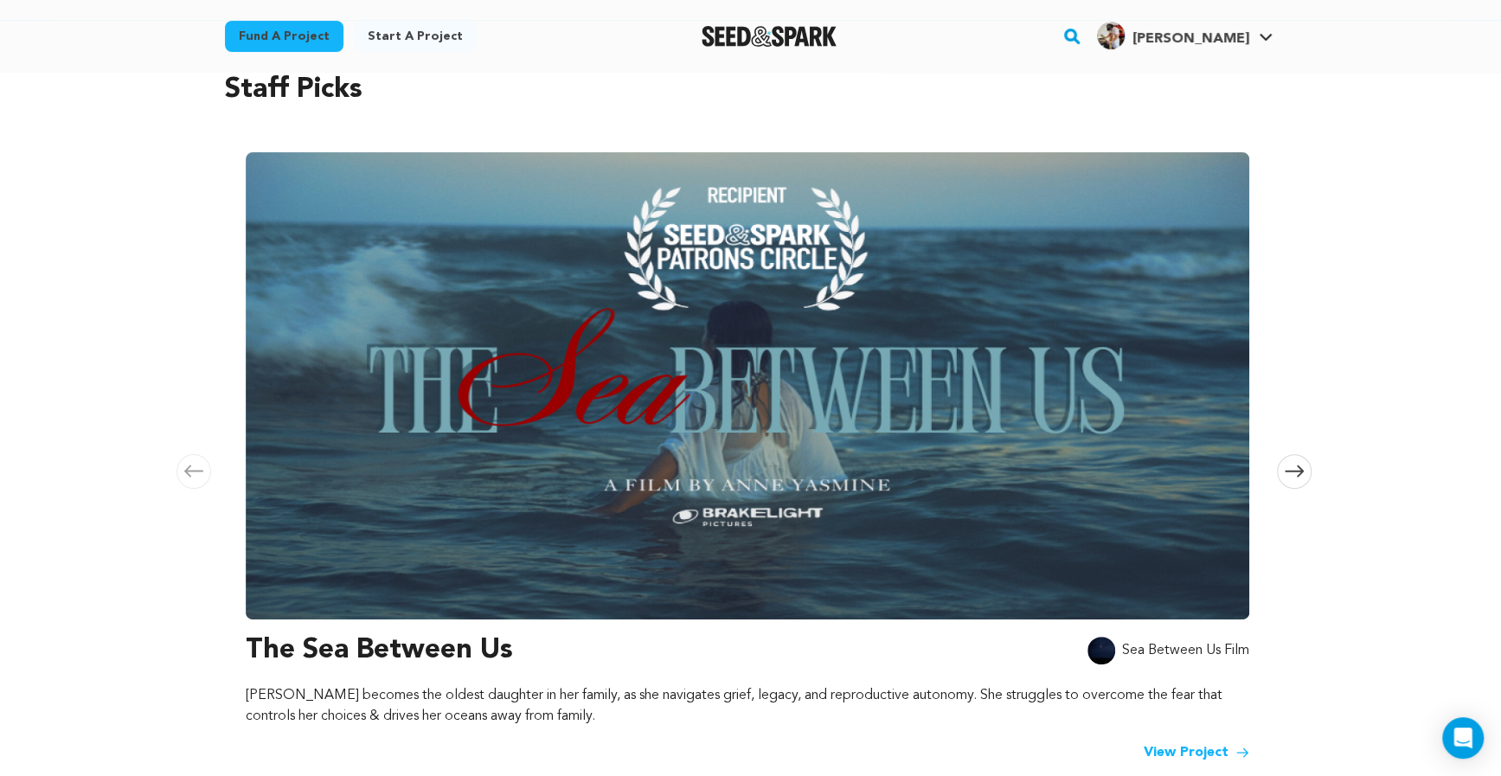
click at [1296, 477] on icon at bounding box center [1294, 471] width 19 height 13
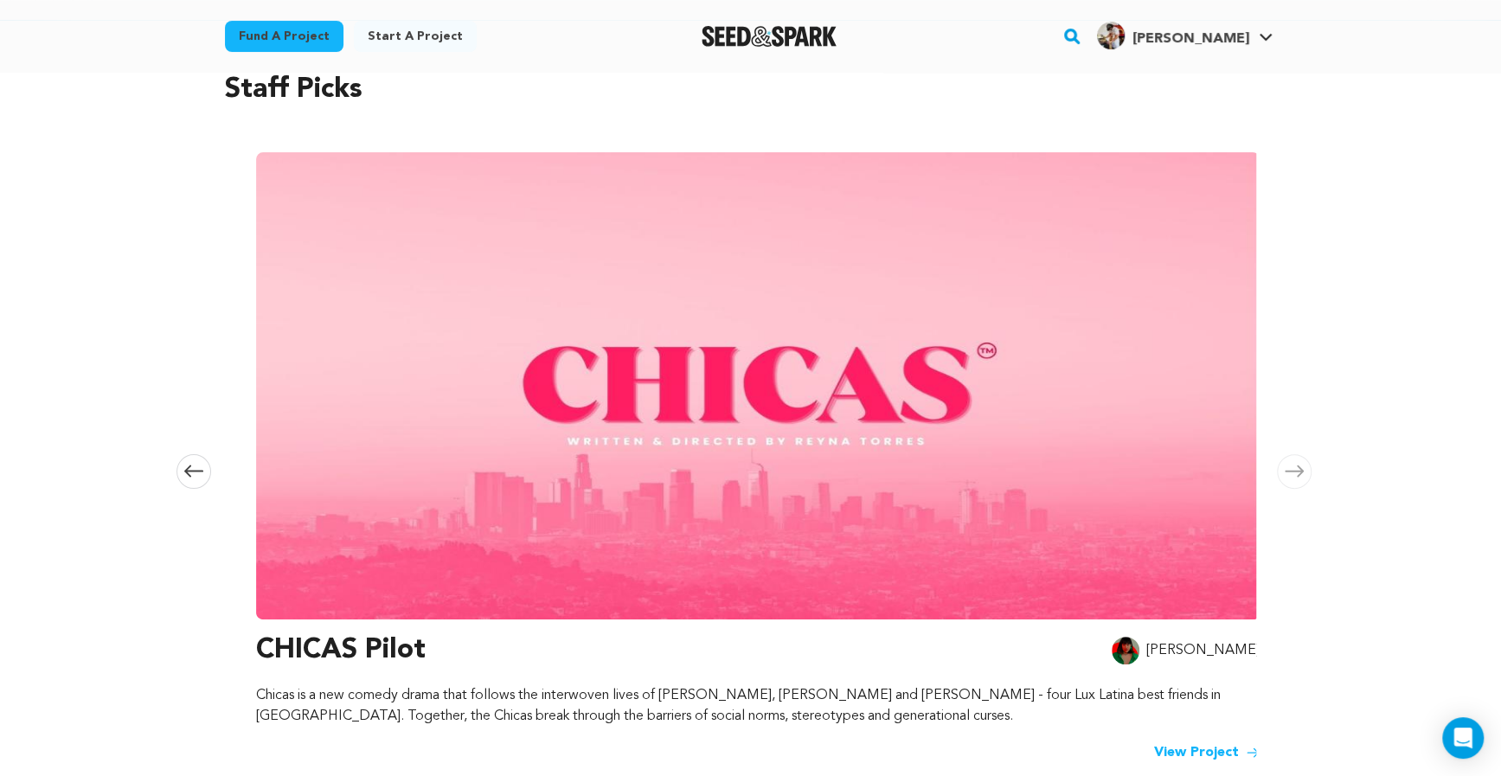
scroll to position [0, 2042]
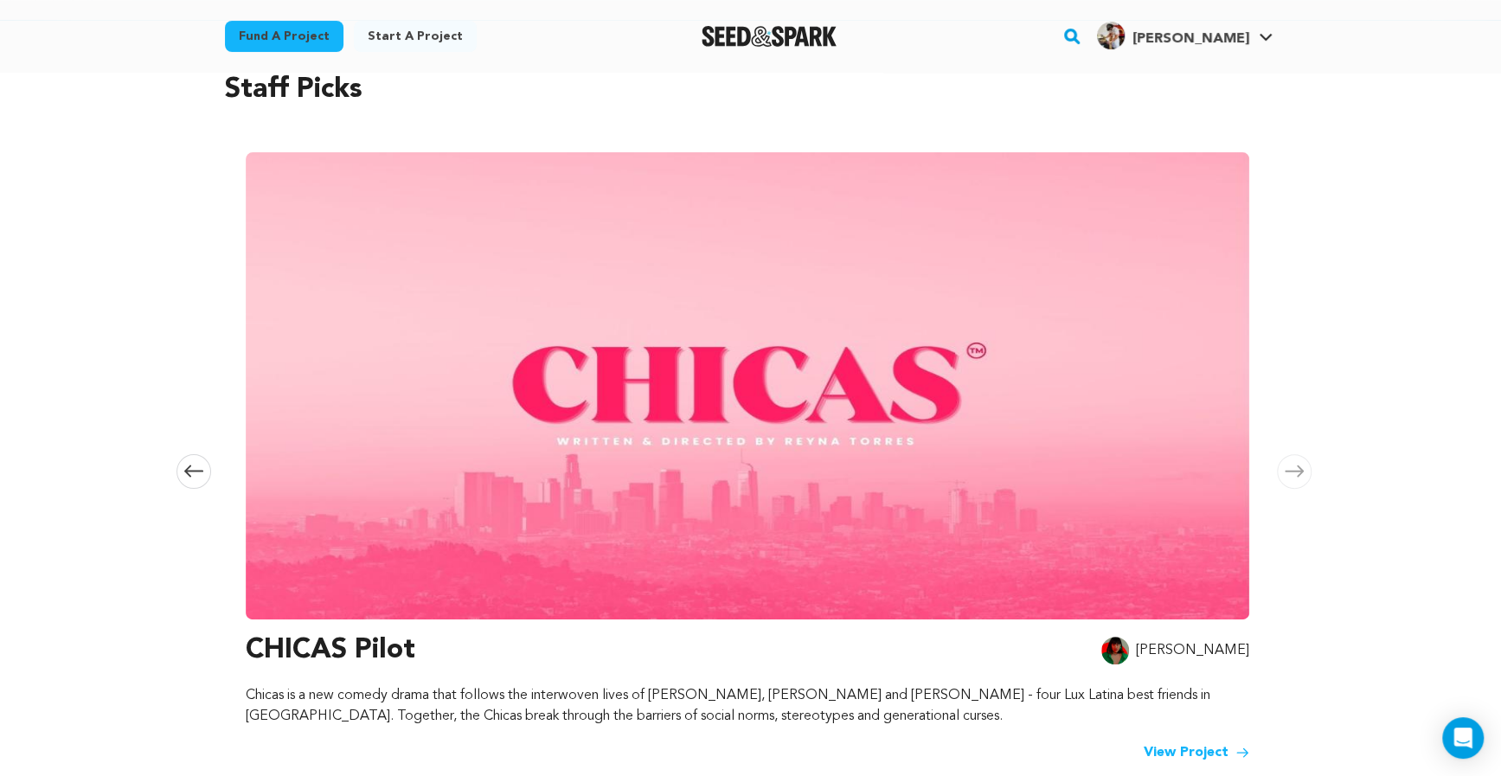
click at [1296, 477] on icon at bounding box center [1294, 471] width 19 height 13
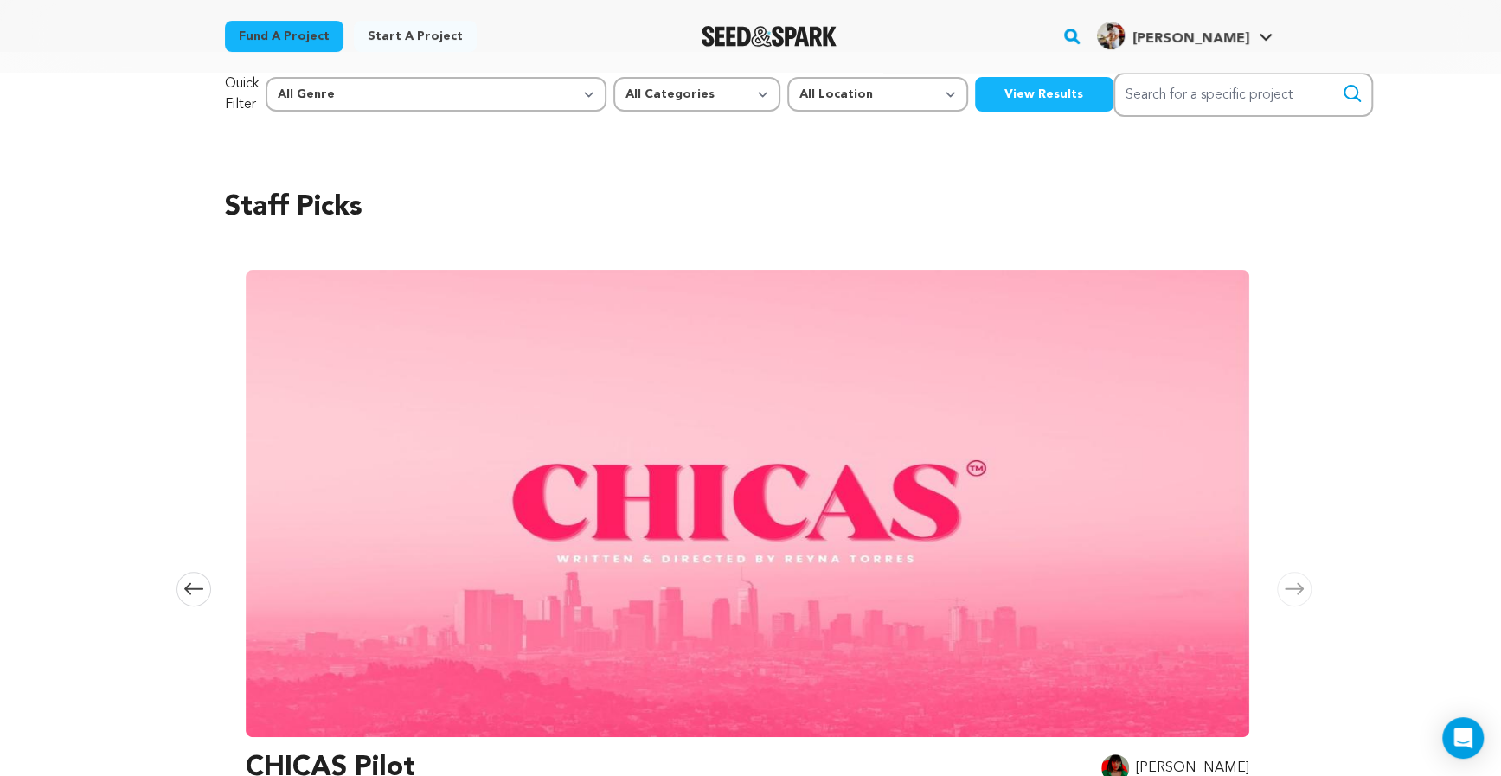
scroll to position [0, 0]
